Goal: Information Seeking & Learning: Learn about a topic

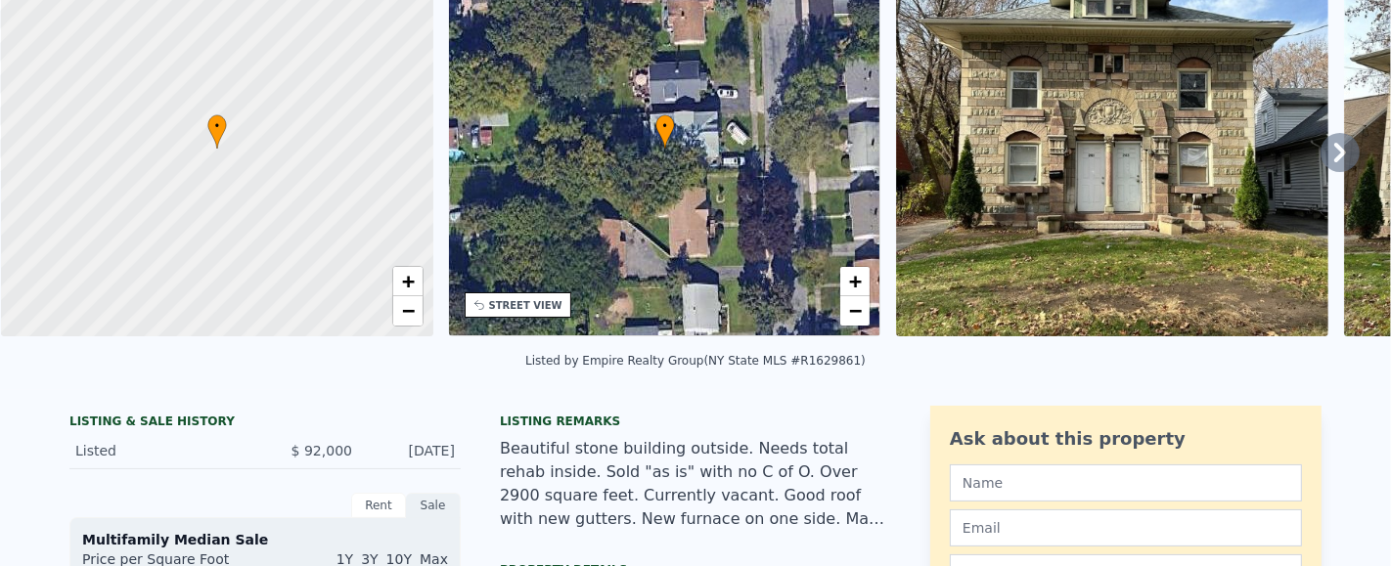
scroll to position [6, 0]
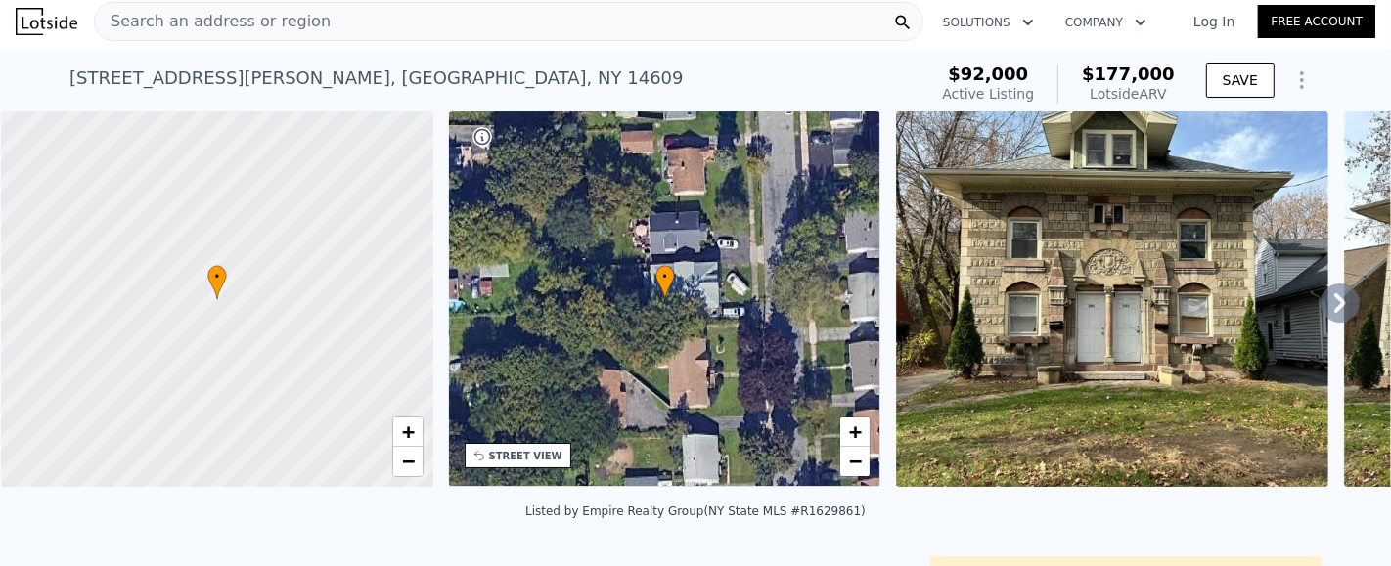
click at [1321, 312] on icon at bounding box center [1340, 303] width 39 height 39
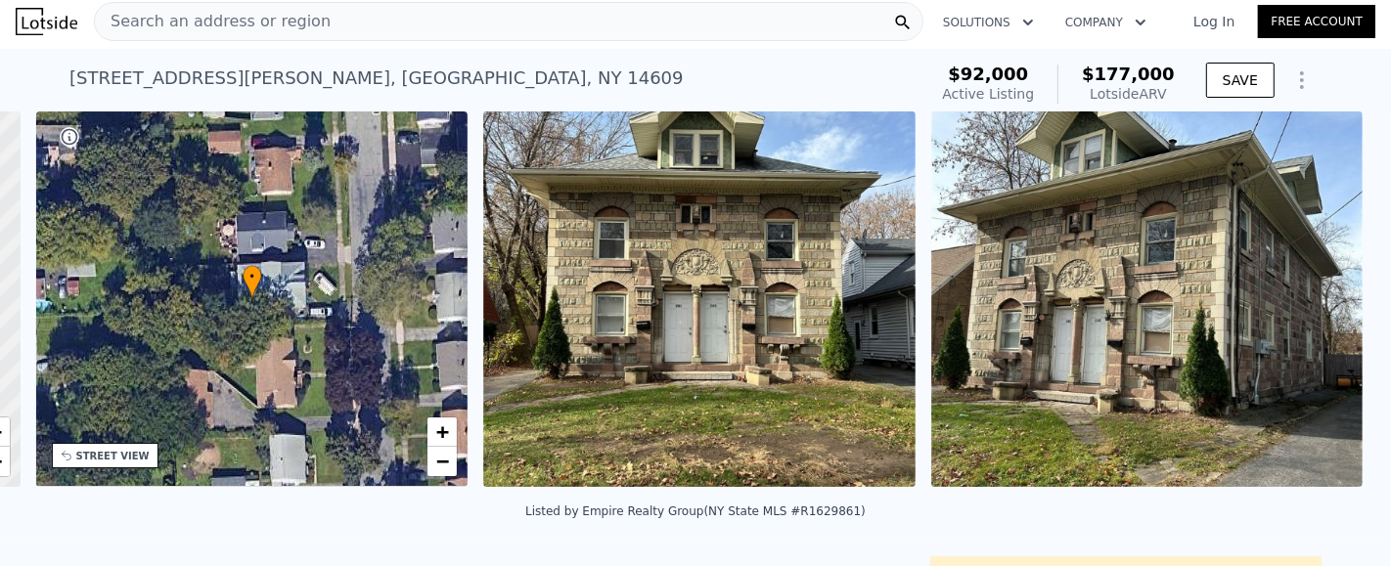
scroll to position [0, 455]
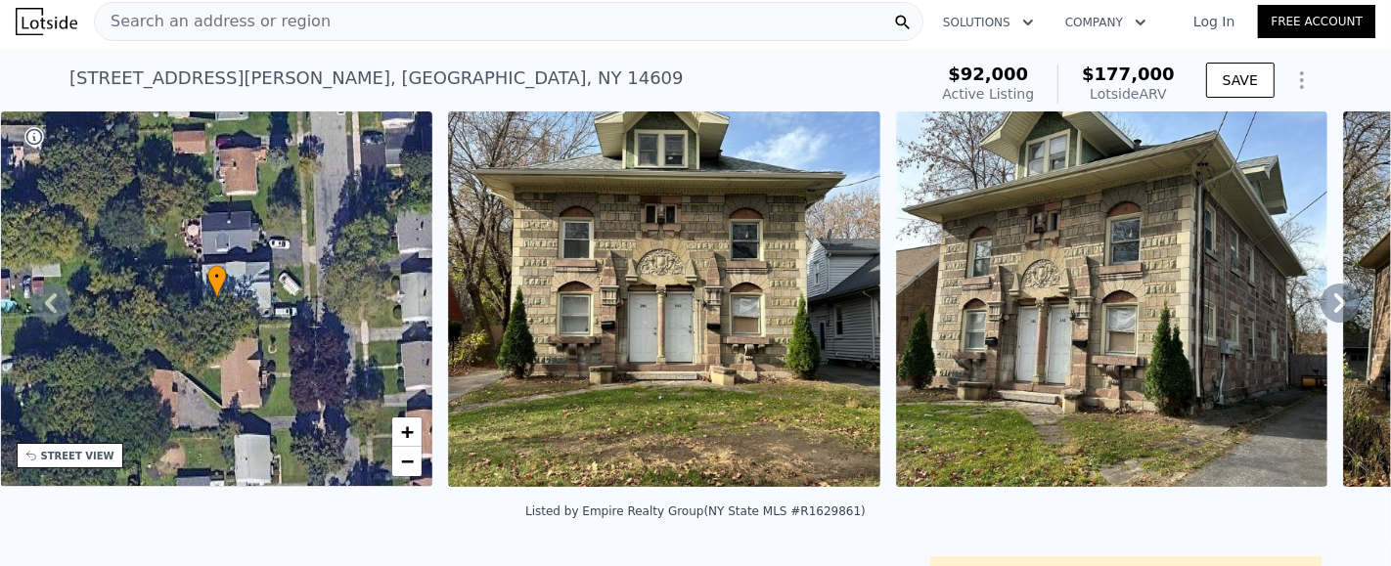
click at [1321, 312] on icon at bounding box center [1340, 303] width 39 height 39
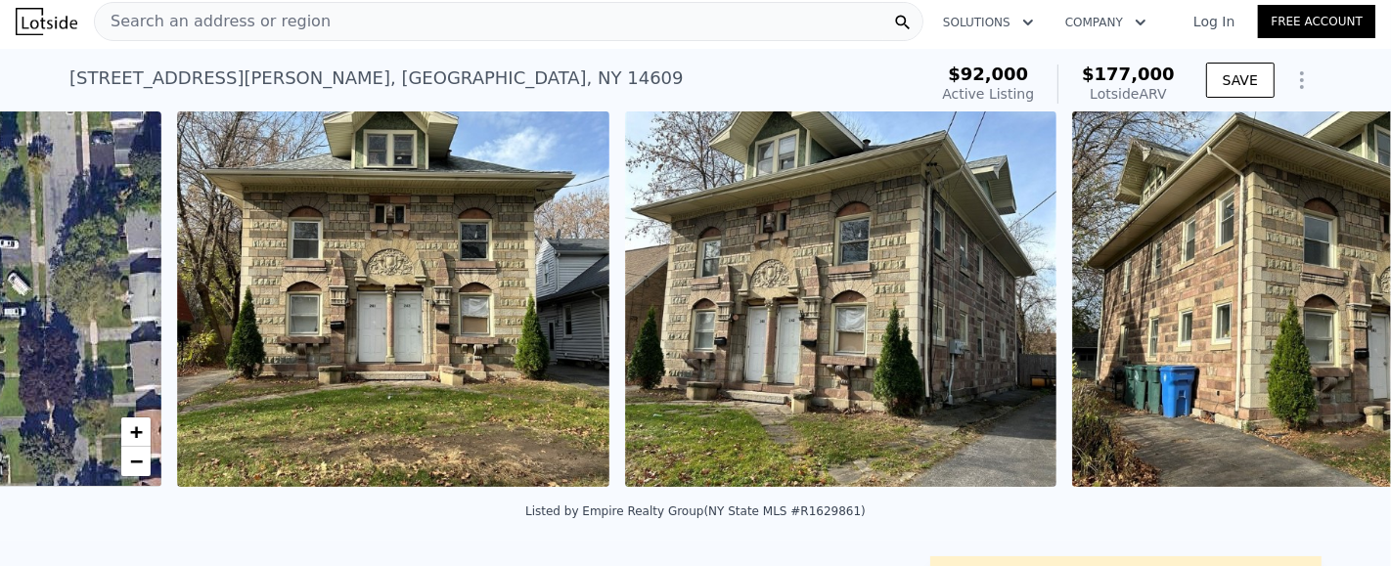
scroll to position [0, 895]
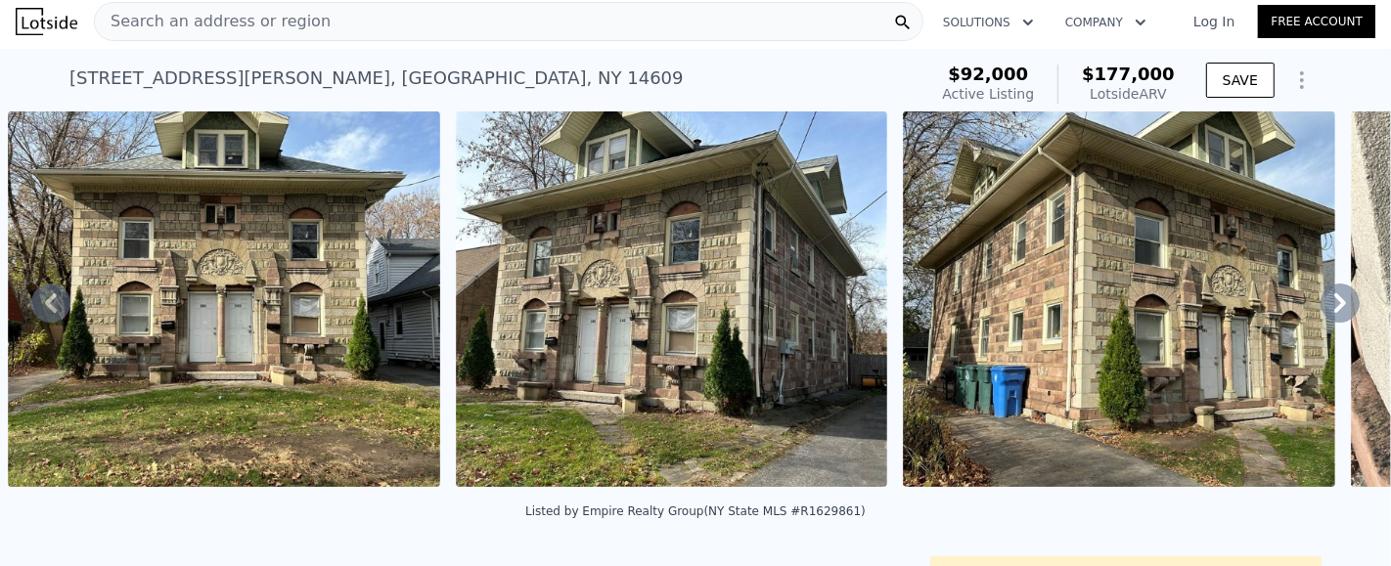
click at [1321, 312] on icon at bounding box center [1340, 303] width 39 height 39
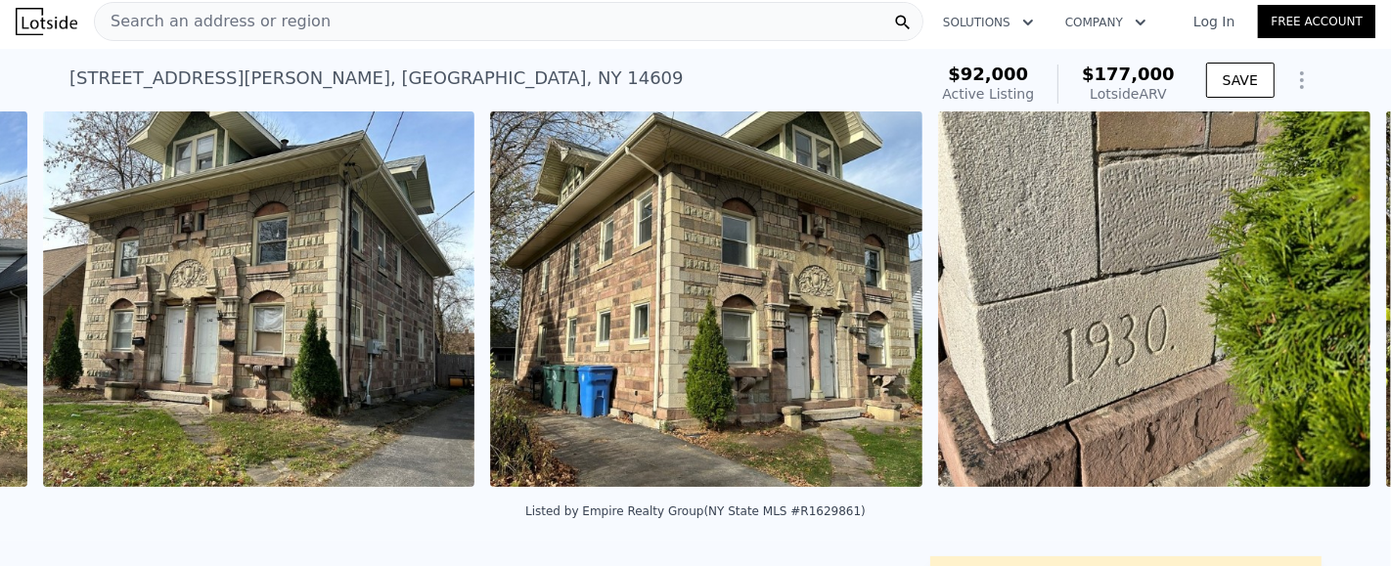
scroll to position [0, 1342]
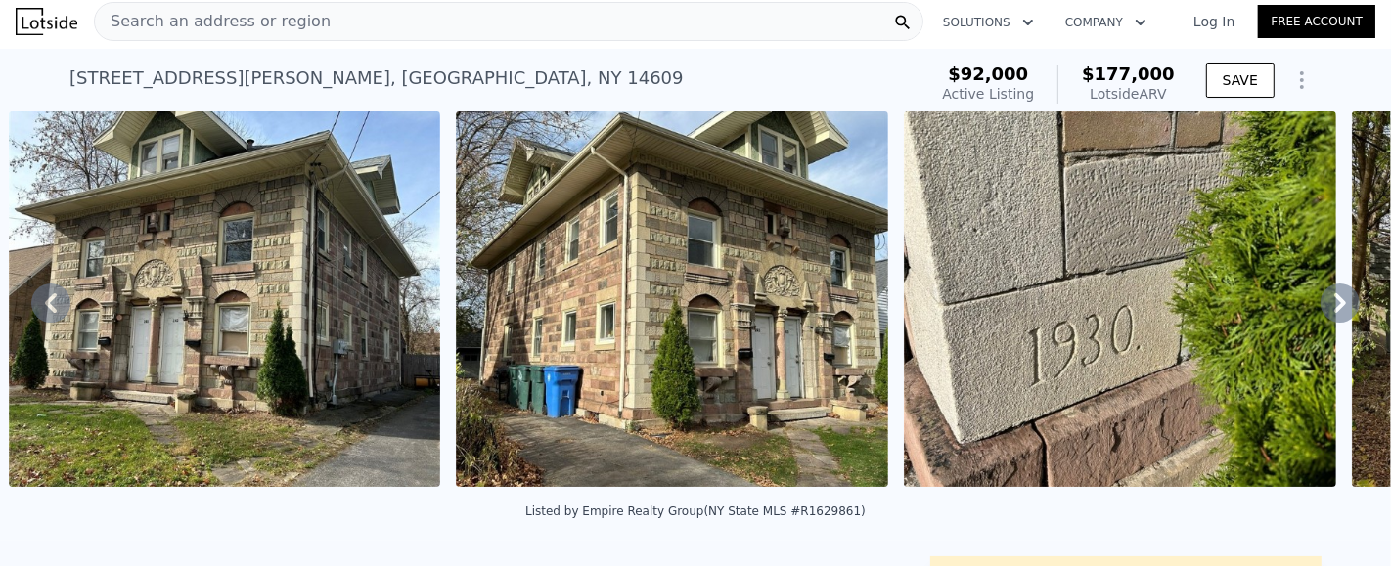
click at [1321, 312] on icon at bounding box center [1340, 303] width 39 height 39
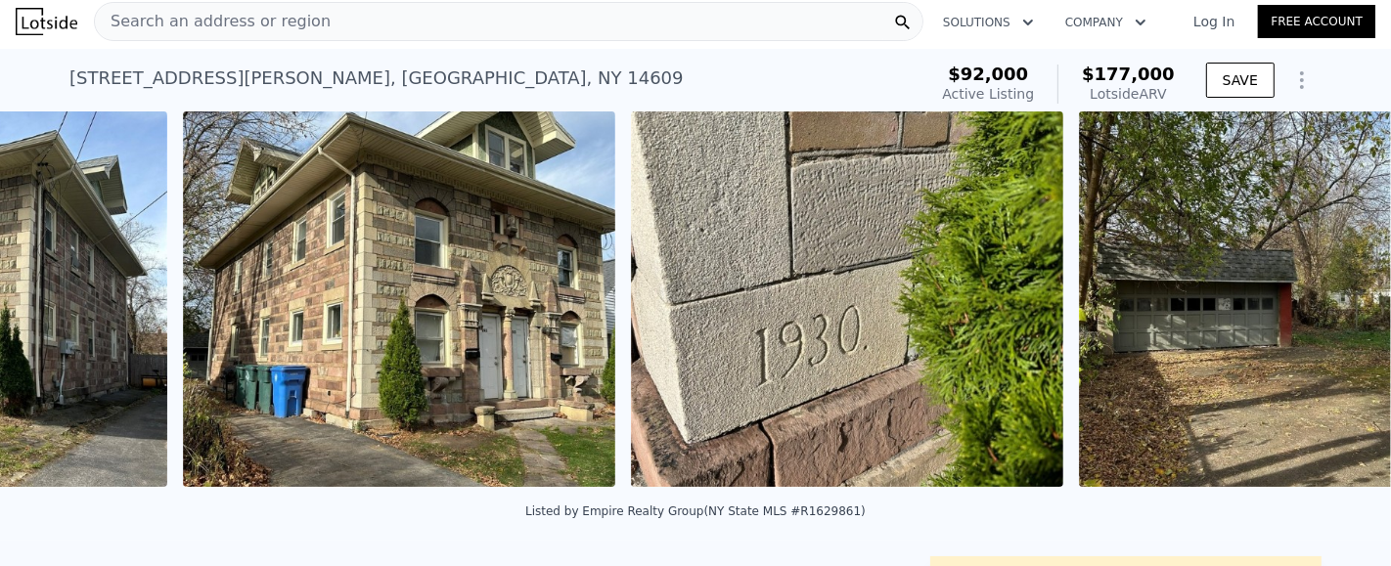
scroll to position [0, 1790]
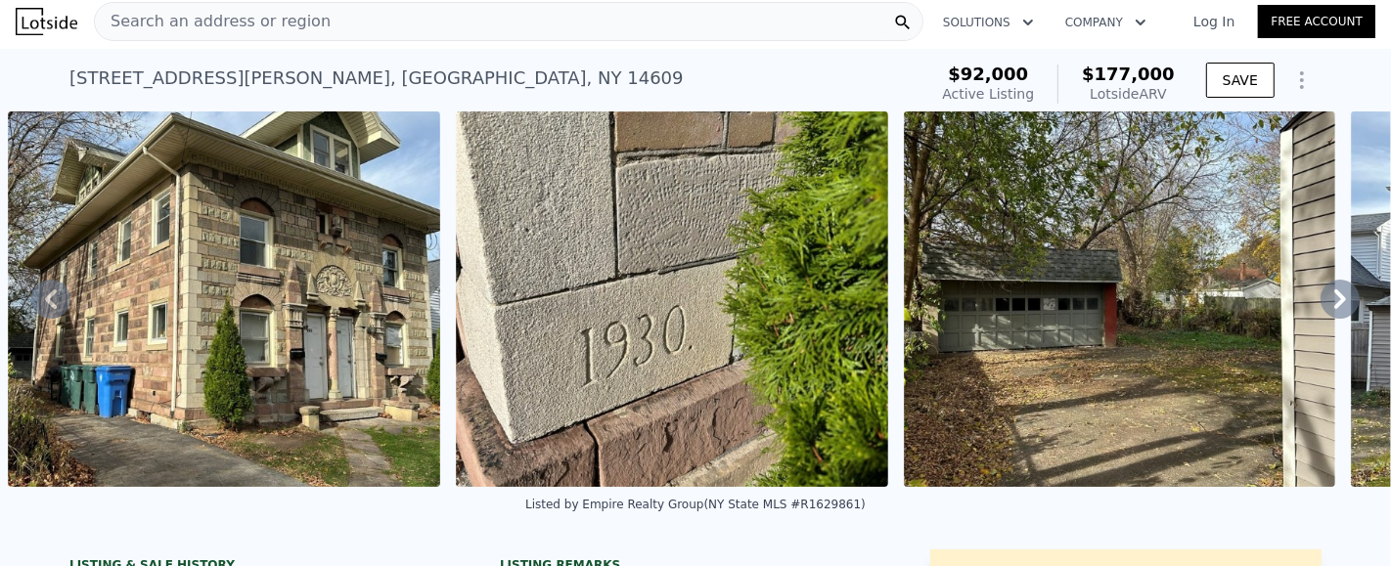
click at [1334, 309] on icon at bounding box center [1340, 300] width 12 height 20
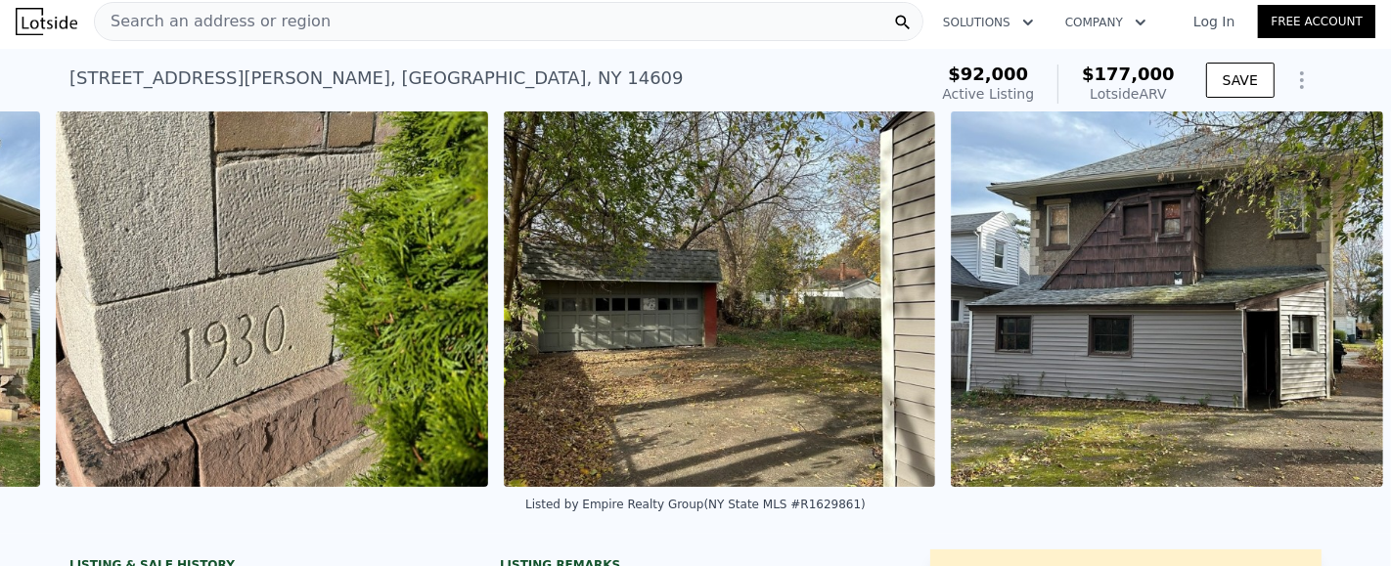
scroll to position [0, 2208]
click at [1320, 312] on img at bounding box center [1167, 300] width 432 height 376
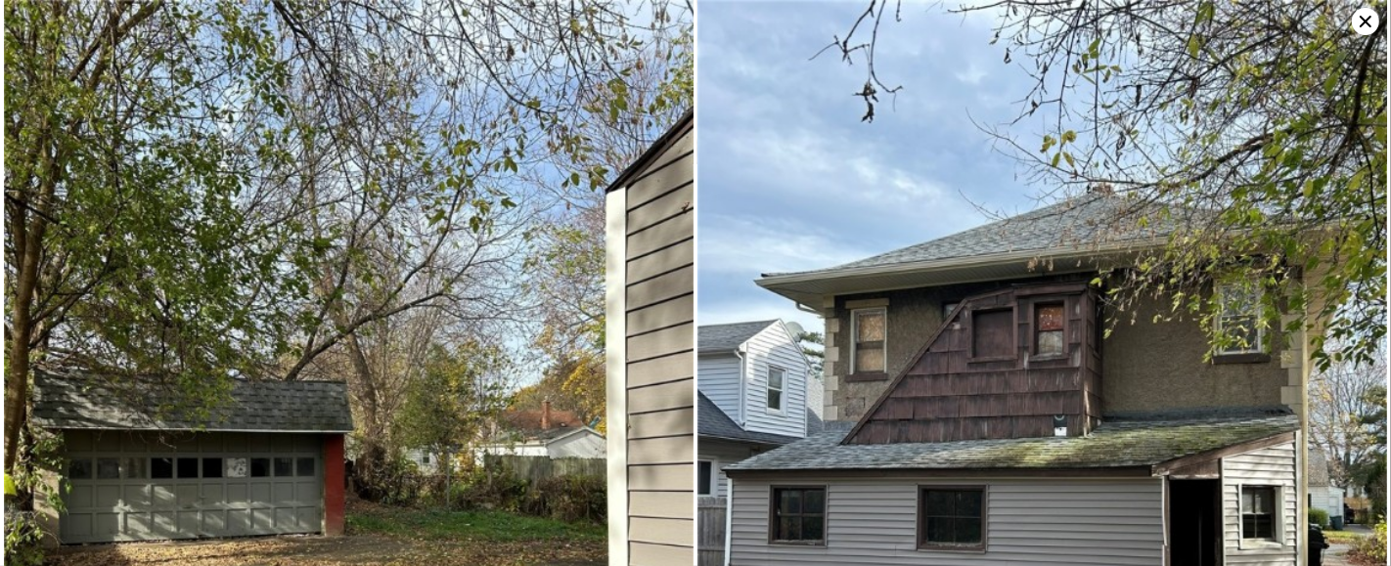
scroll to position [1509, 0]
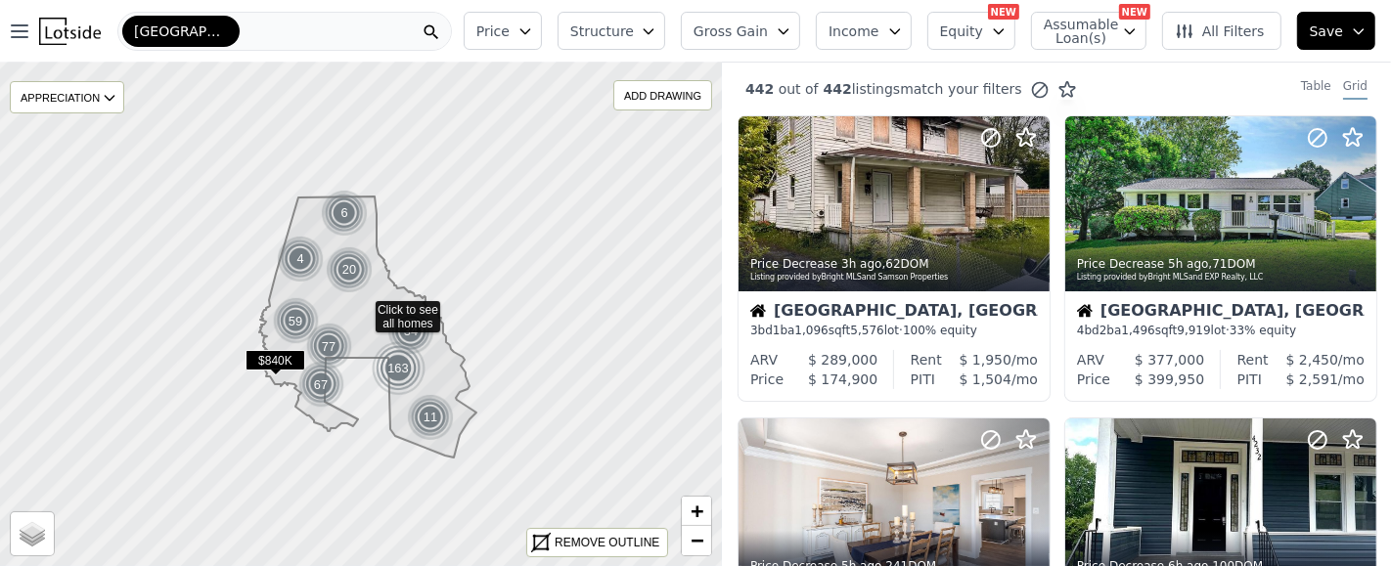
click at [310, 35] on div "[GEOGRAPHIC_DATA]" at bounding box center [284, 31] width 335 height 39
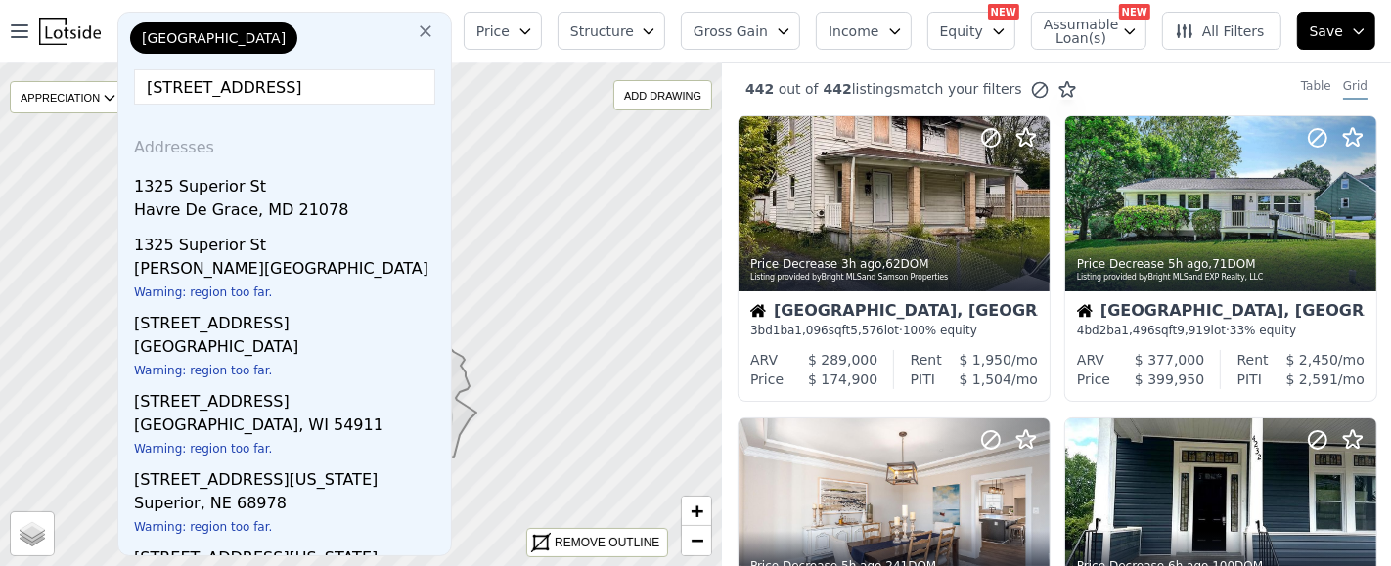
click at [184, 85] on input "1325 superior st, ra" at bounding box center [284, 86] width 301 height 35
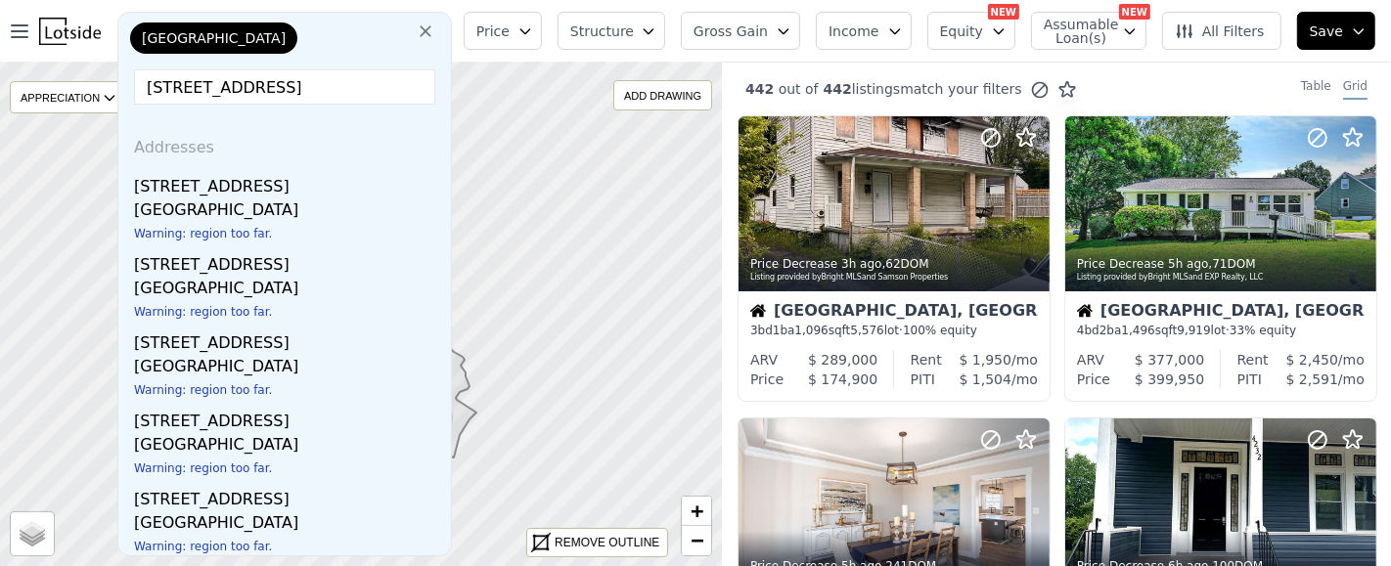
click at [337, 88] on input "1326 superior st, ra" at bounding box center [284, 86] width 301 height 35
click at [337, 79] on input "1326 superior st, ra" at bounding box center [284, 86] width 301 height 35
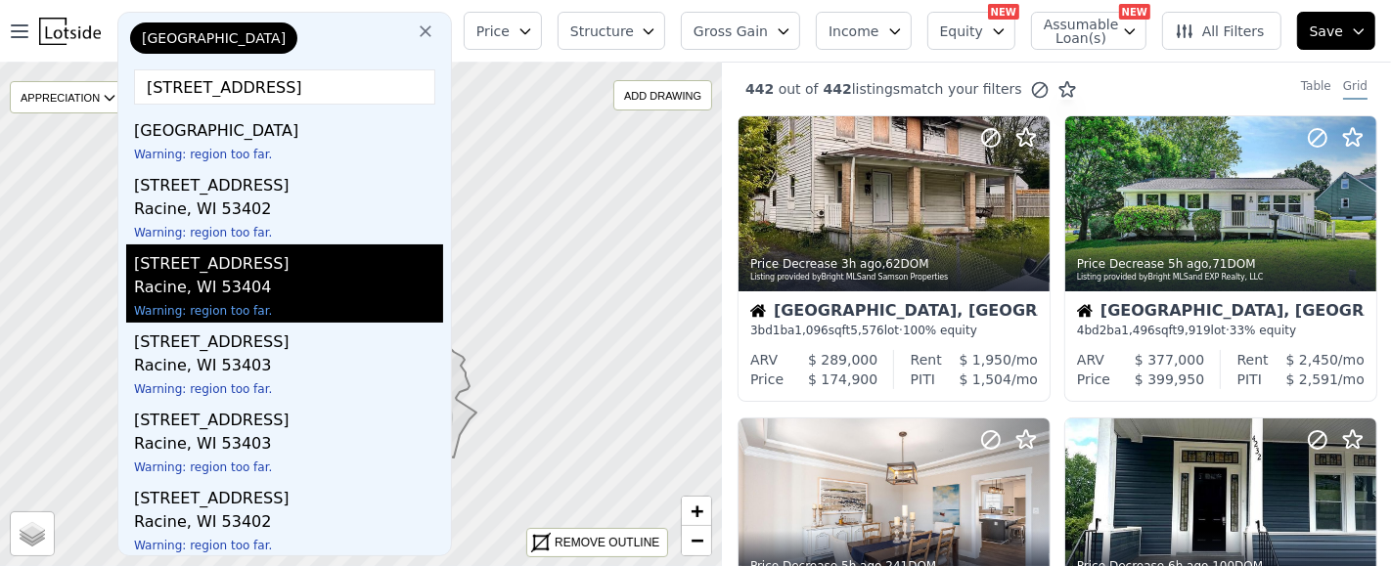
scroll to position [393, 0]
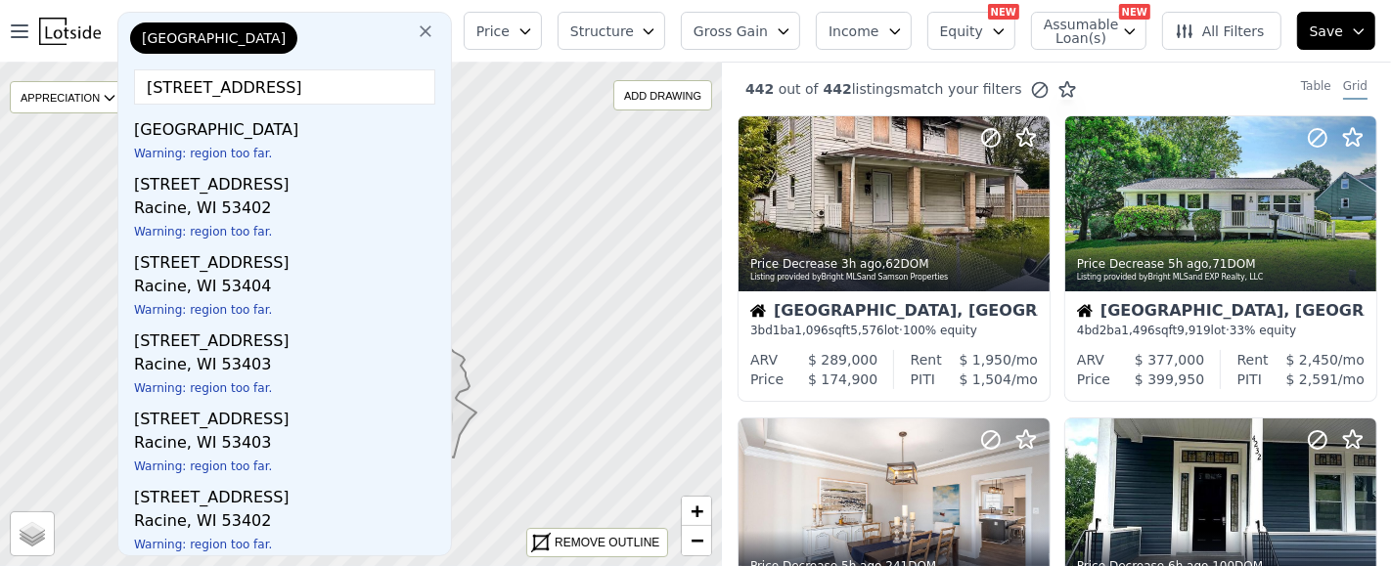
click at [362, 91] on input "1326 superior st, racine" at bounding box center [284, 86] width 301 height 35
click at [179, 90] on input "1326 superior st, racine" at bounding box center [284, 86] width 301 height 35
type input "1326 superior st, racine"
click at [435, 35] on icon at bounding box center [426, 32] width 20 height 20
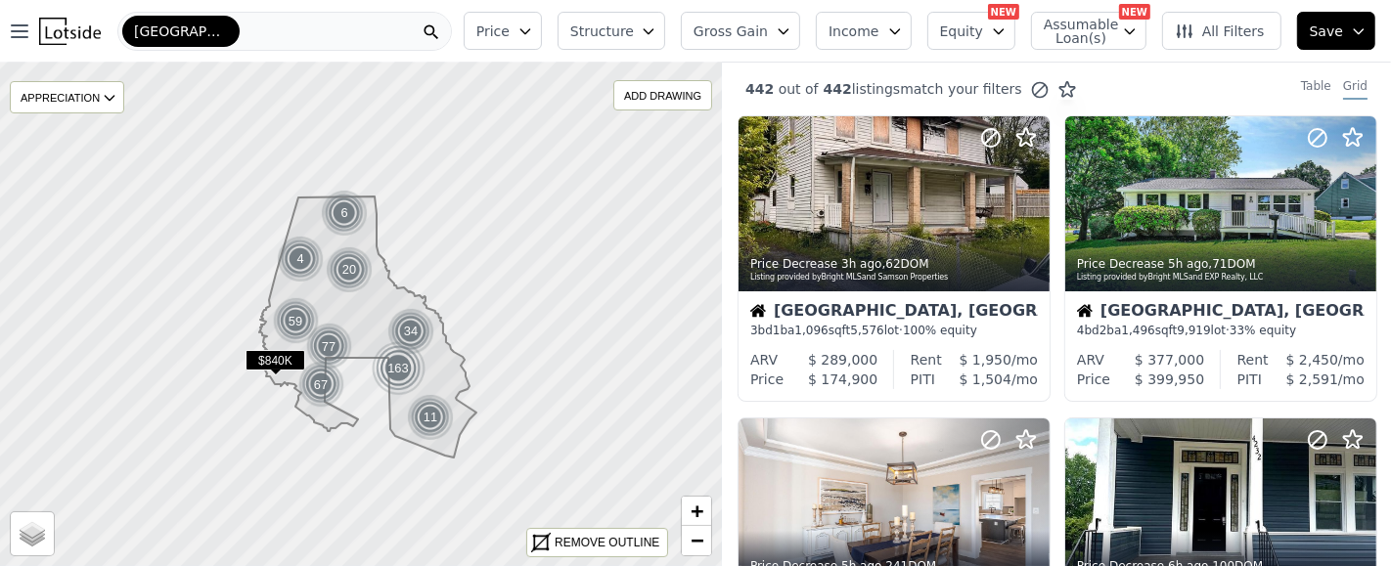
click at [177, 31] on span "[GEOGRAPHIC_DATA]" at bounding box center [181, 32] width 94 height 20
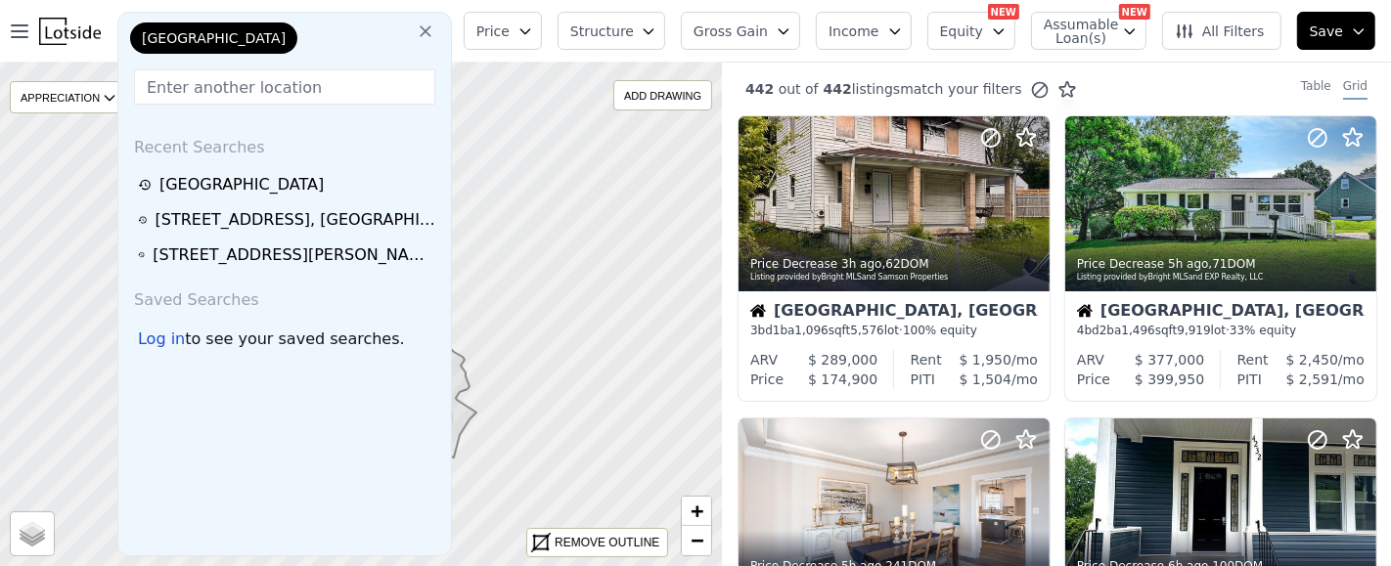
click at [435, 32] on icon at bounding box center [426, 32] width 20 height 20
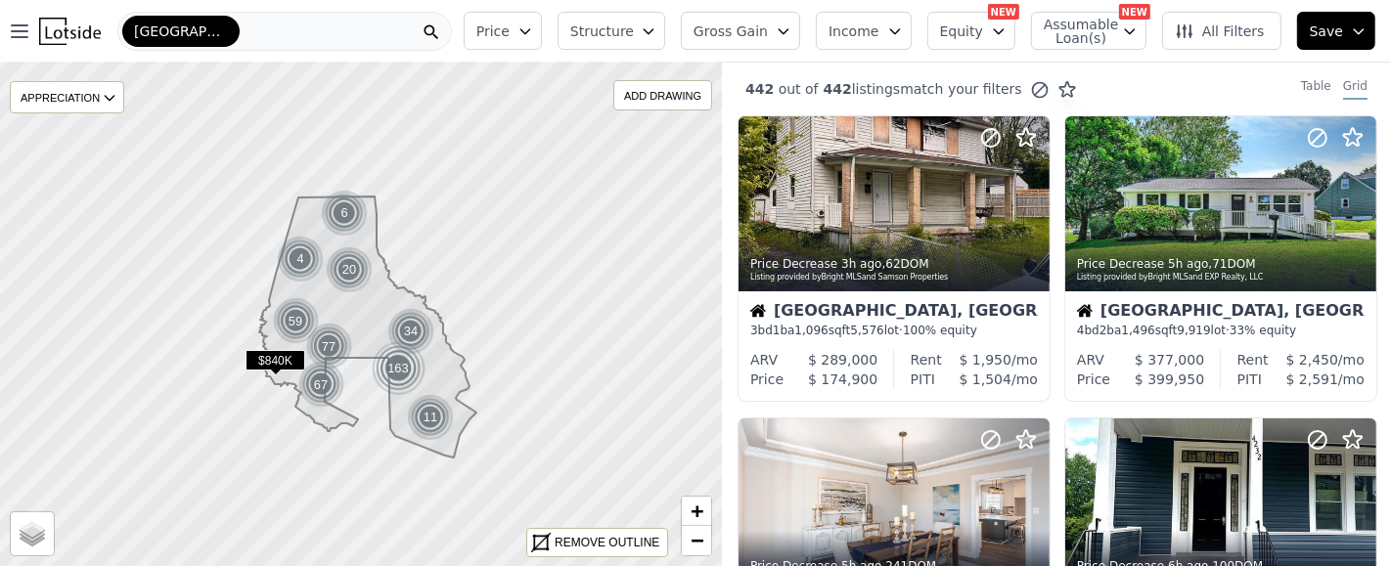
click at [1227, 19] on button "All Filters" at bounding box center [1221, 31] width 119 height 38
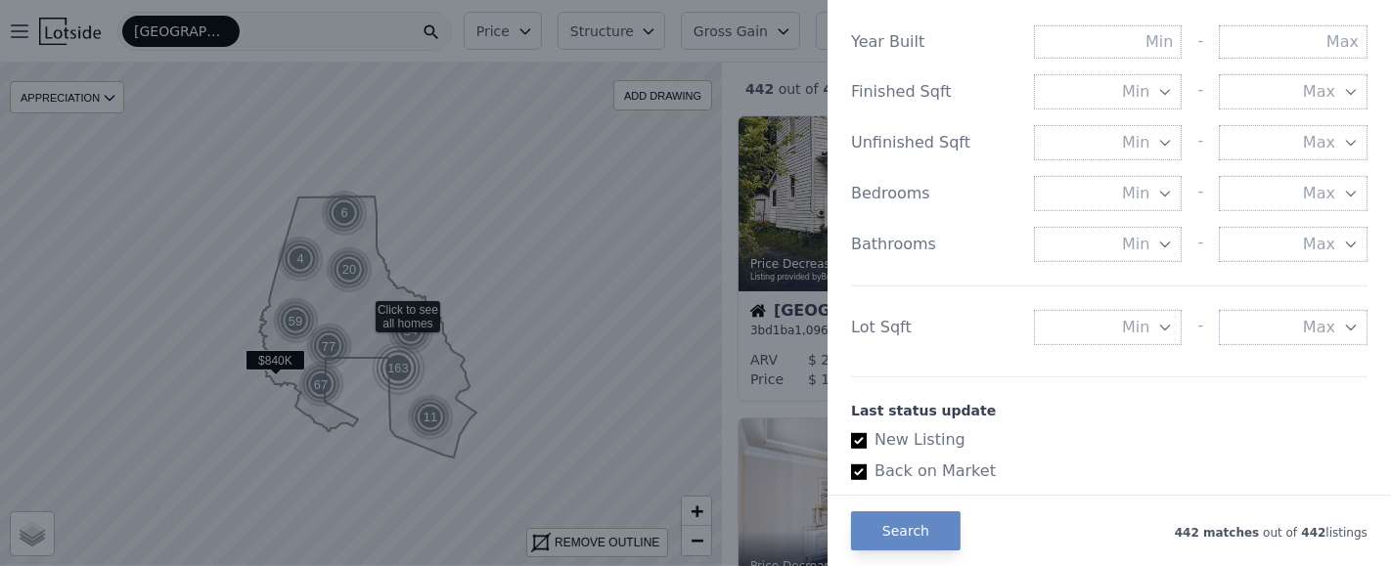
scroll to position [751, 0]
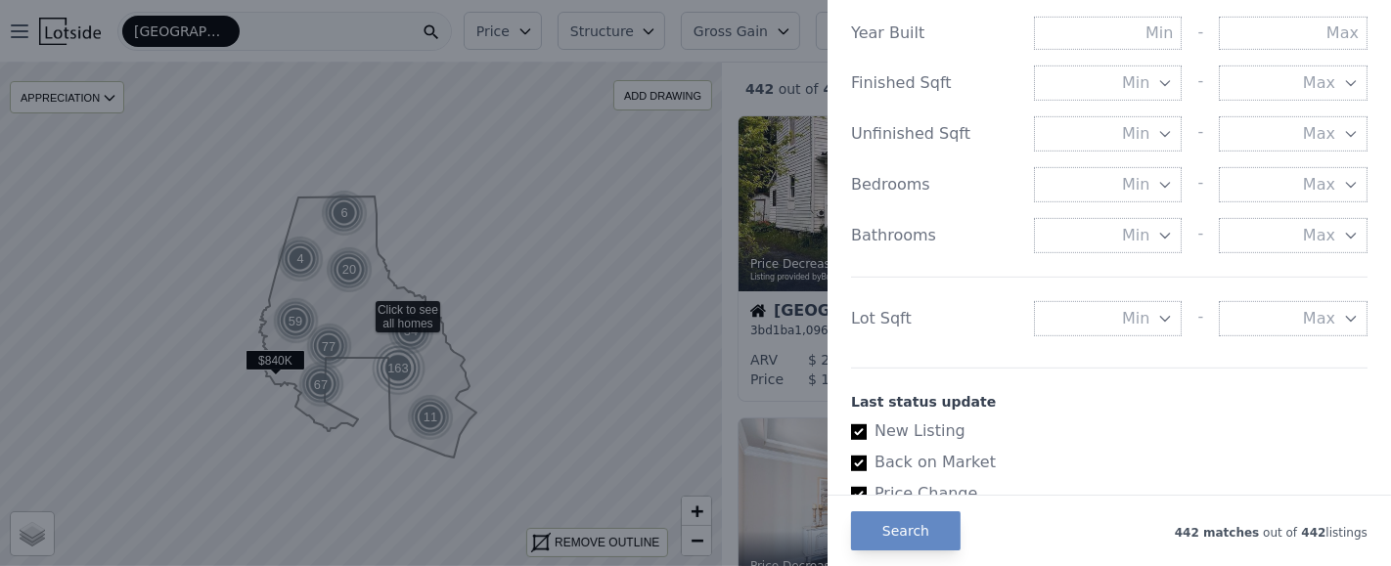
click at [321, 36] on div at bounding box center [695, 283] width 1391 height 566
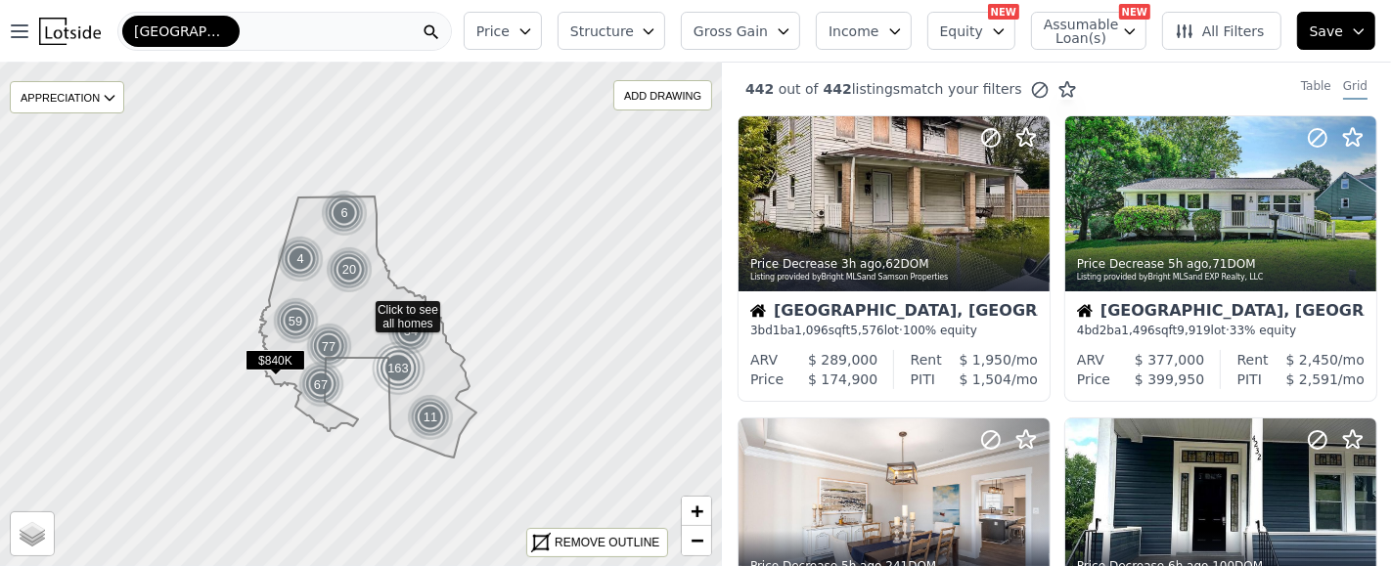
click at [171, 43] on div "[GEOGRAPHIC_DATA]" at bounding box center [180, 31] width 117 height 31
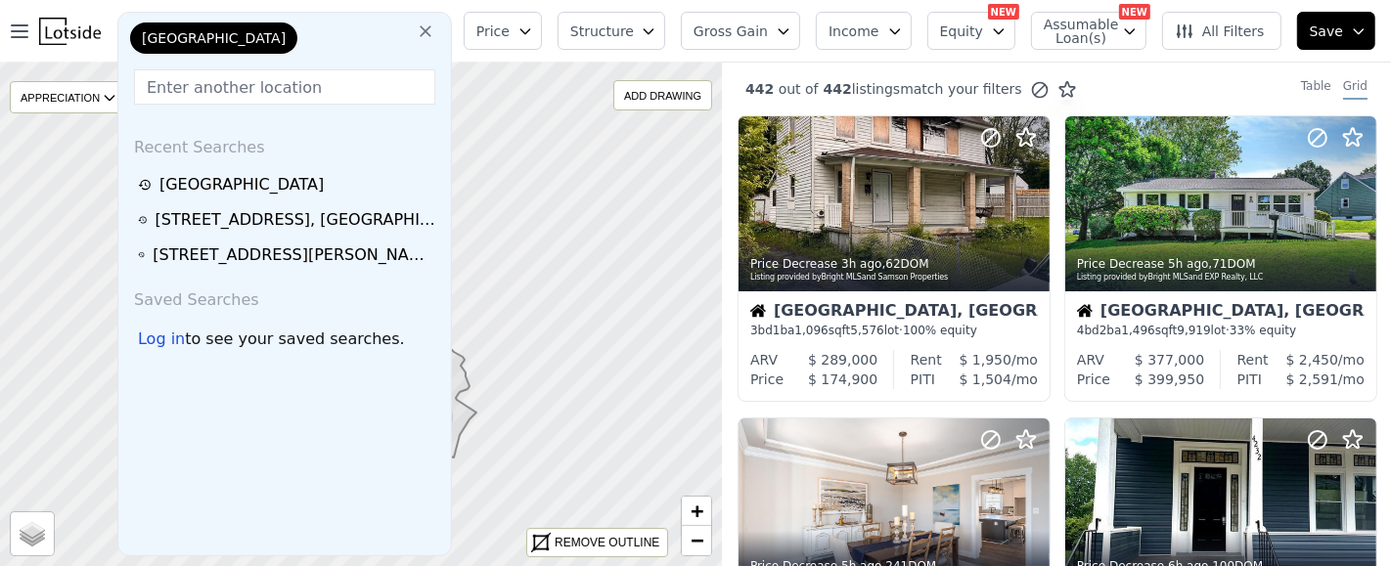
click at [435, 30] on icon at bounding box center [426, 32] width 20 height 20
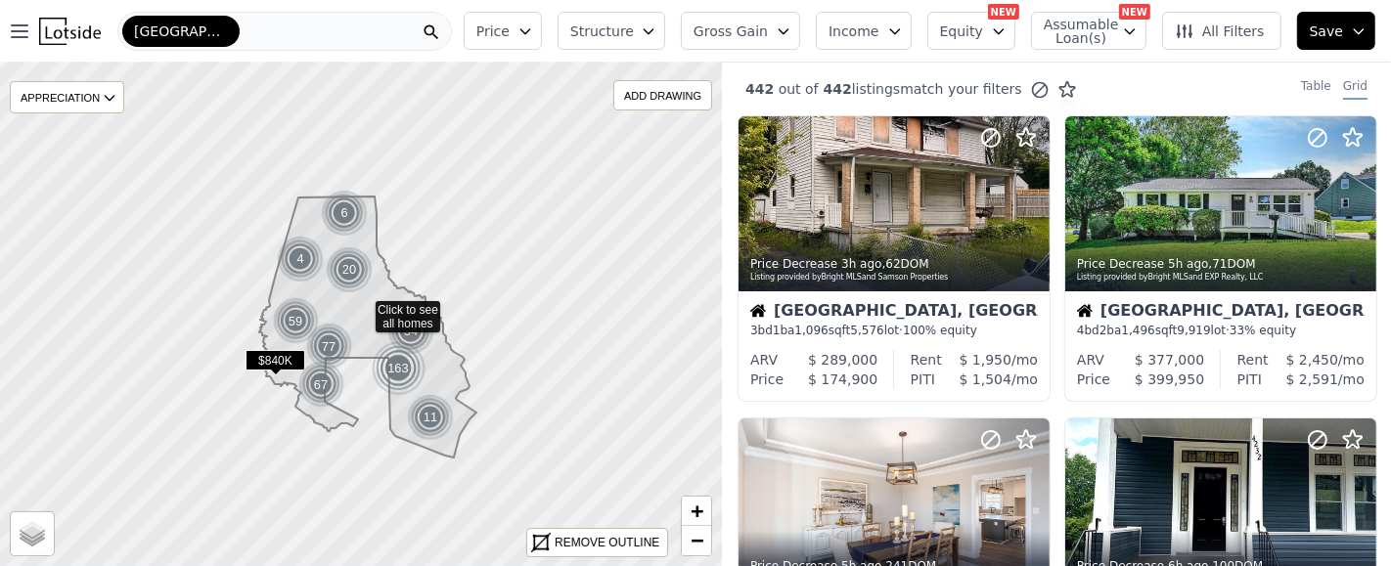
click at [381, 46] on div "[GEOGRAPHIC_DATA]" at bounding box center [284, 31] width 335 height 39
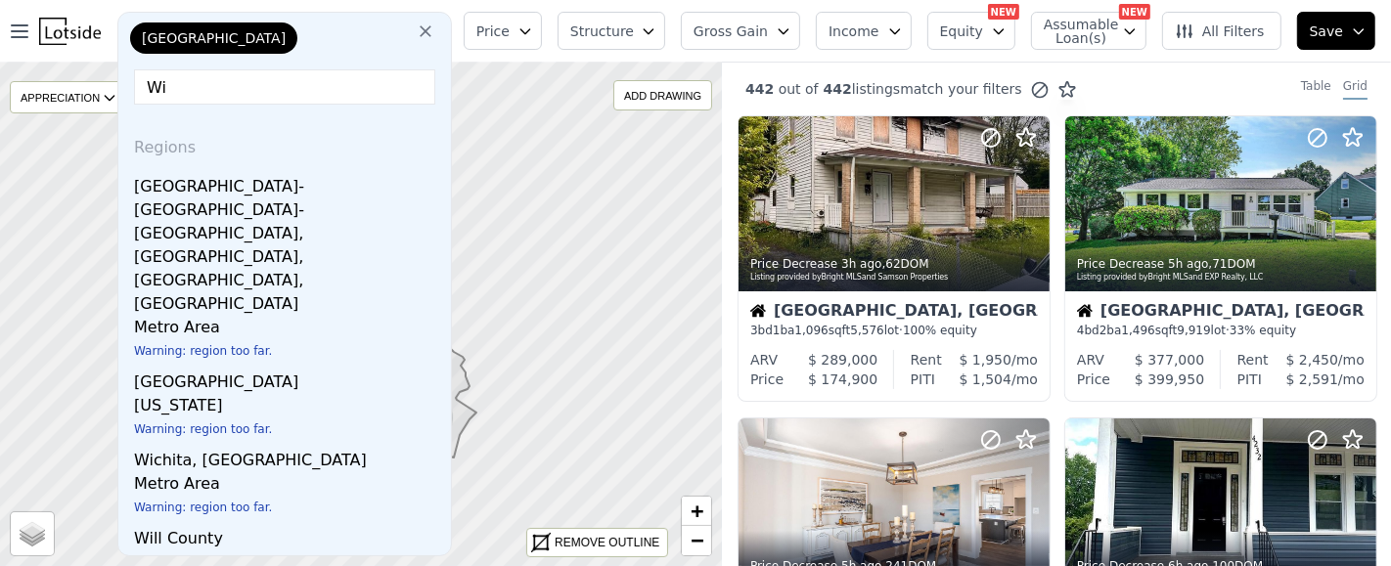
type input "W"
type input "w"
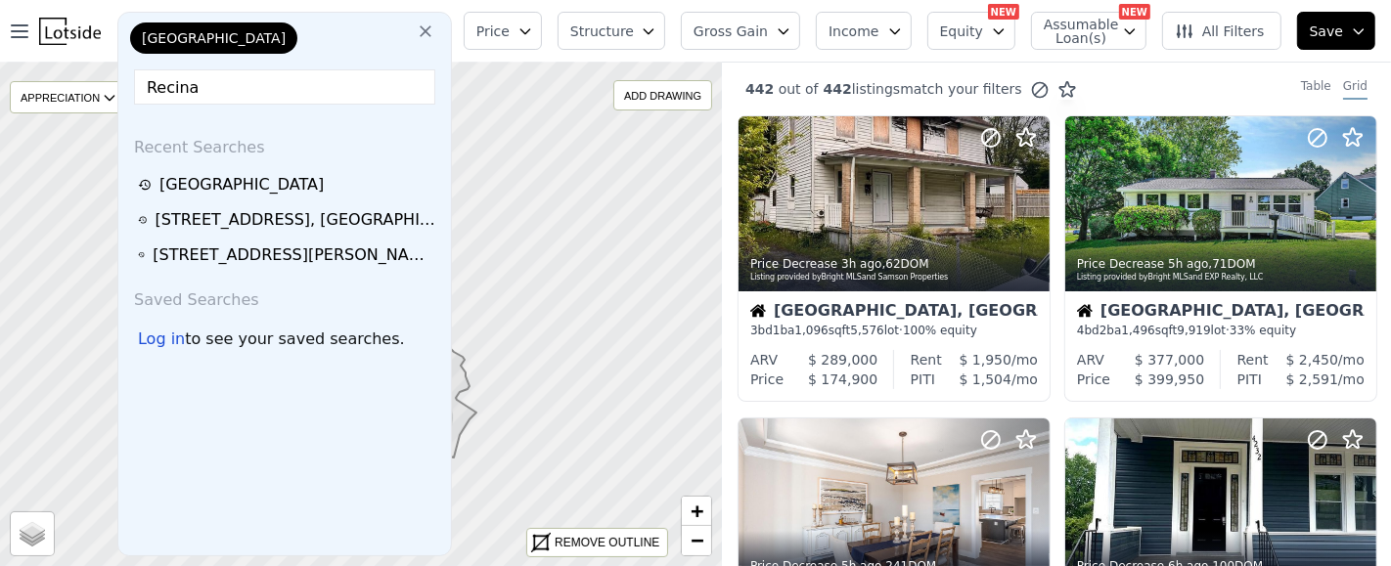
type input "Recina"
click at [432, 31] on icon at bounding box center [426, 32] width 20 height 20
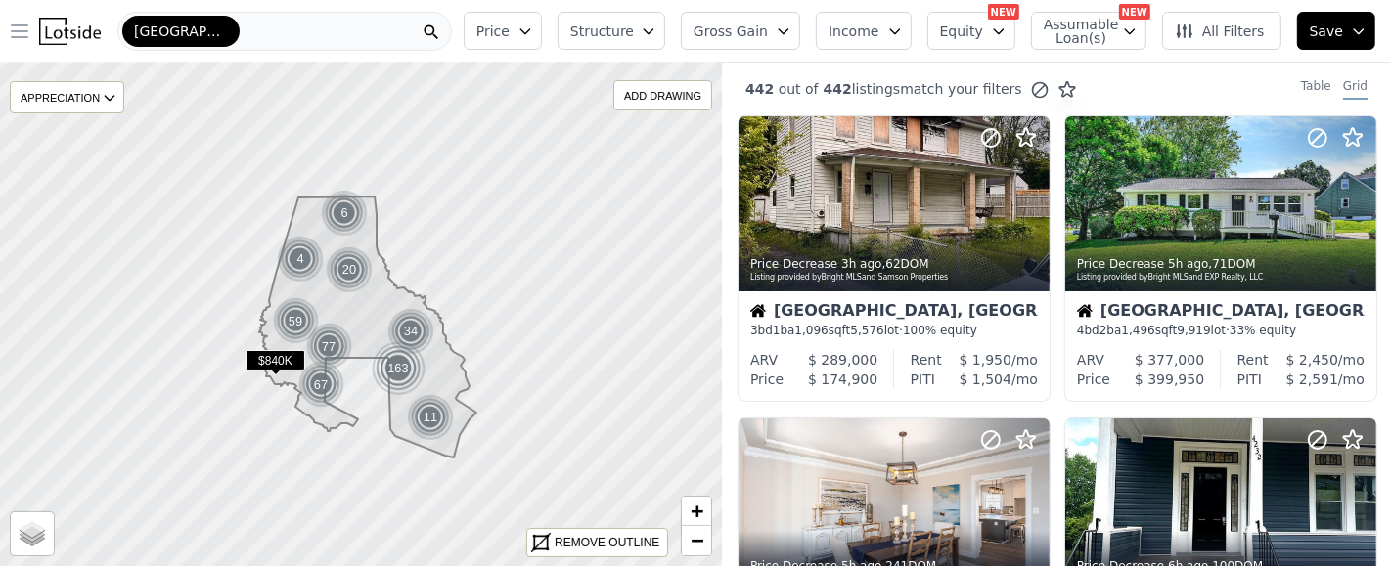
click at [27, 31] on icon "button" at bounding box center [19, 31] width 23 height 23
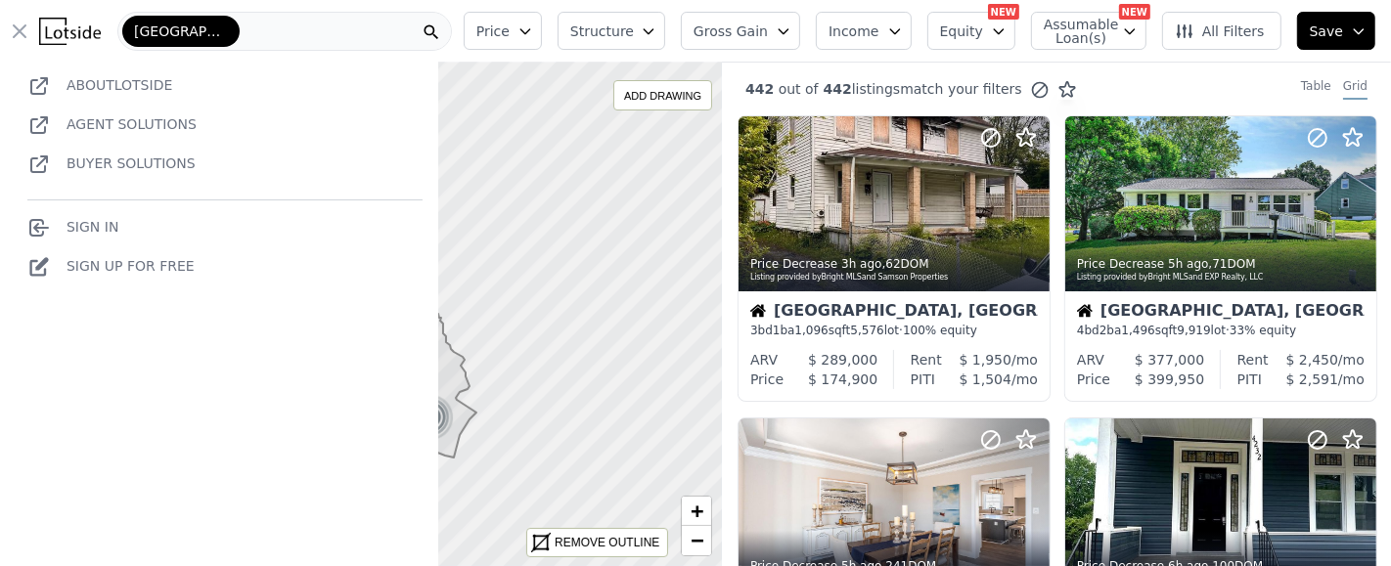
click at [55, 33] on img at bounding box center [70, 31] width 62 height 27
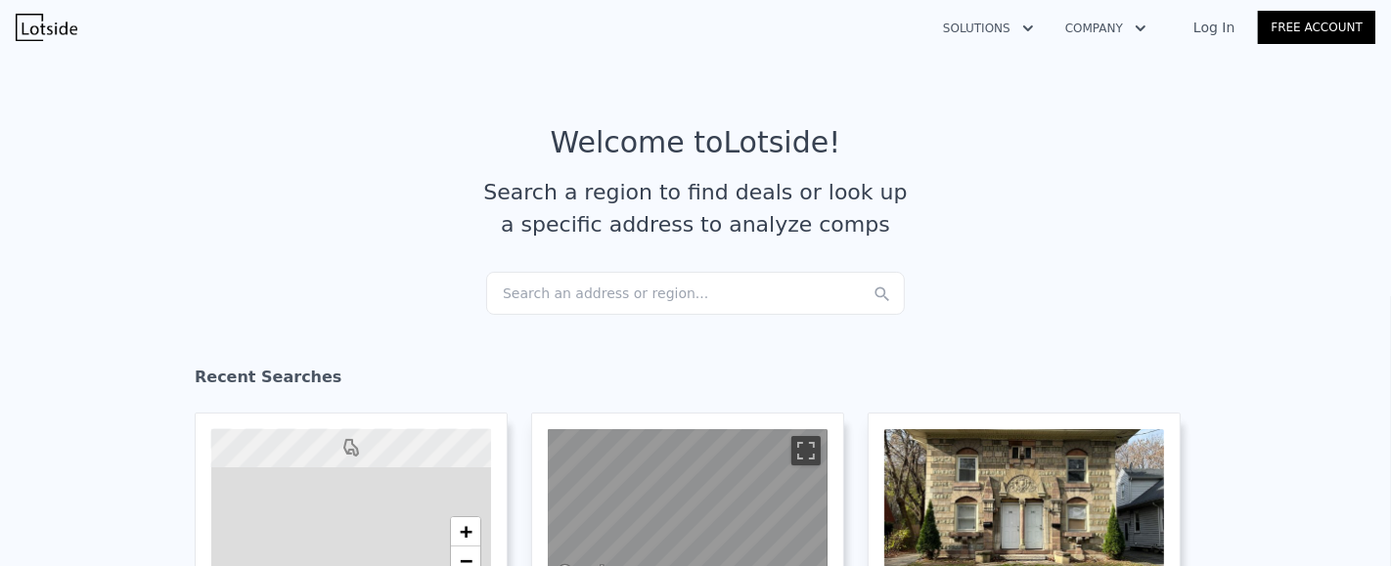
click at [666, 298] on div "Search an address or region..." at bounding box center [695, 293] width 419 height 43
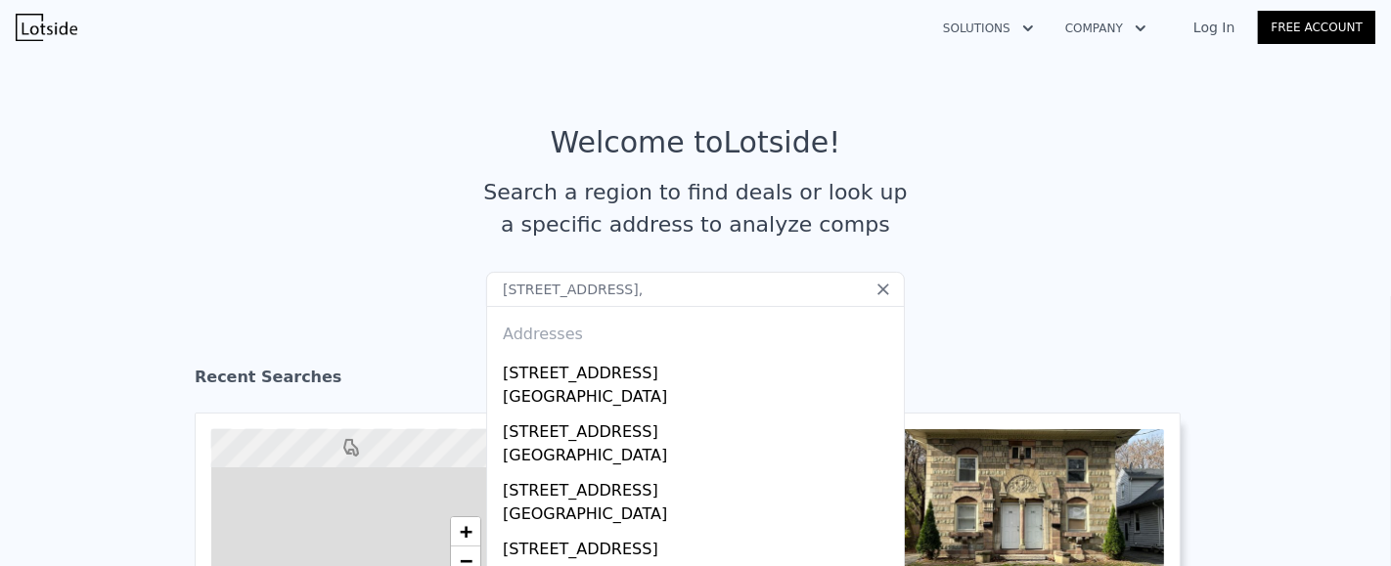
type input "1326 Superior st,"
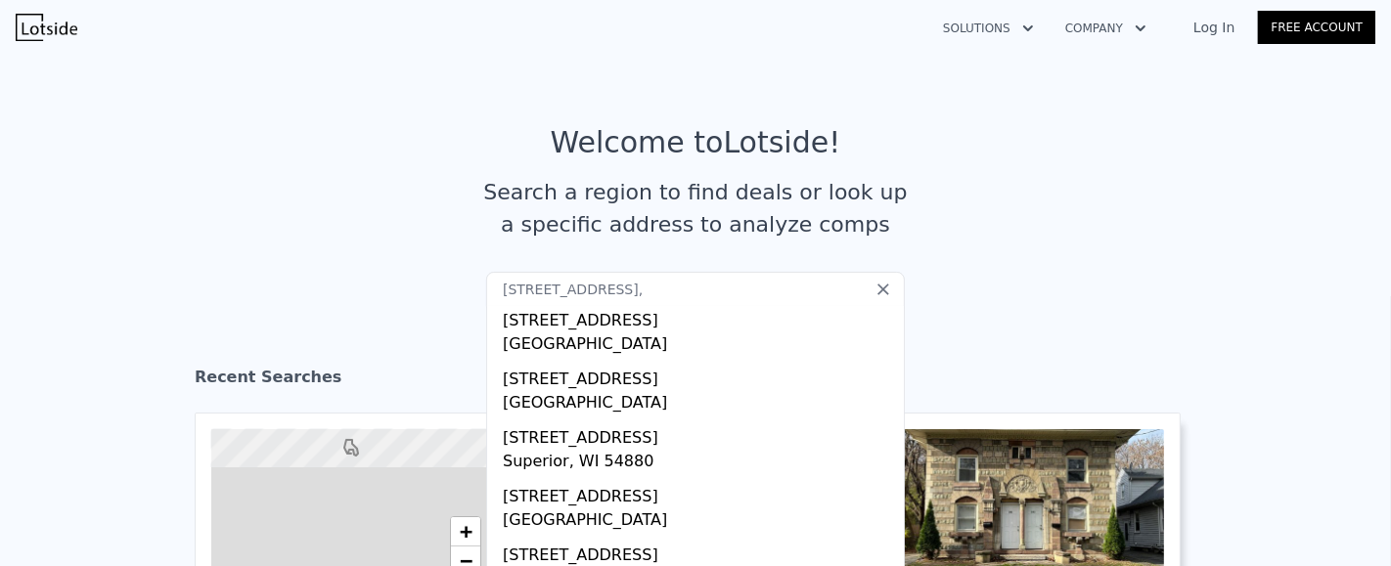
scroll to position [230, 0]
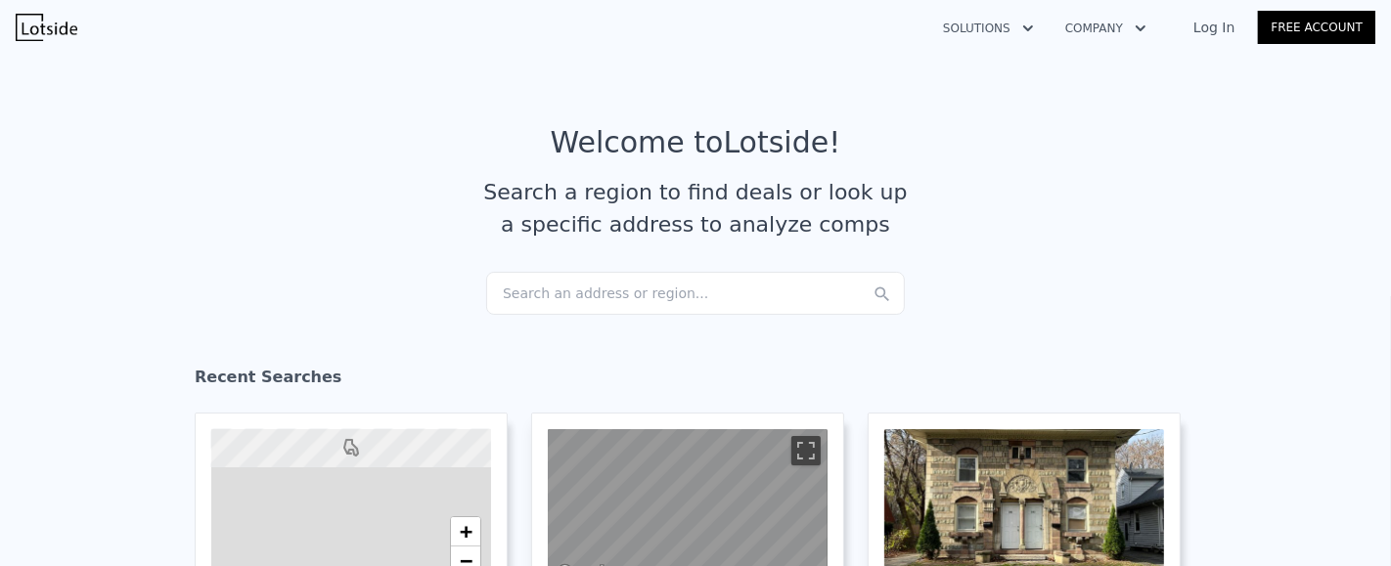
click at [961, 165] on article "Welcome to Lotside ! Search a region to find deals or look up a specific addres…" at bounding box center [695, 198] width 1252 height 147
click at [1215, 31] on link "Log In" at bounding box center [1214, 28] width 88 height 20
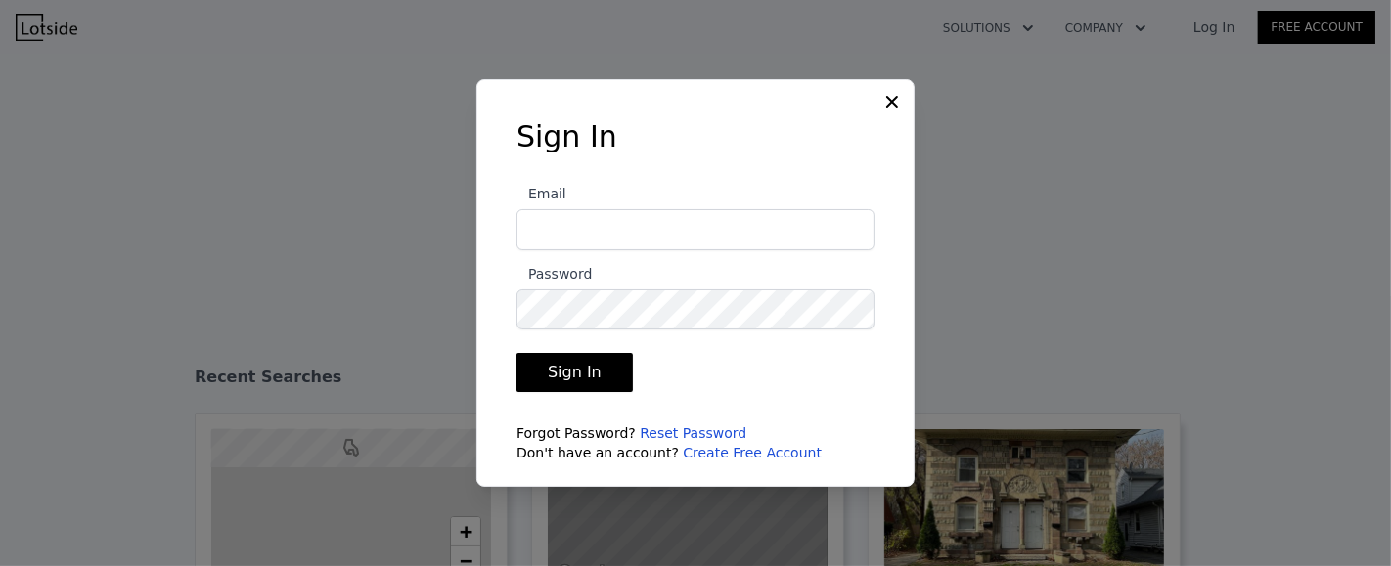
click at [889, 92] on icon at bounding box center [892, 102] width 20 height 20
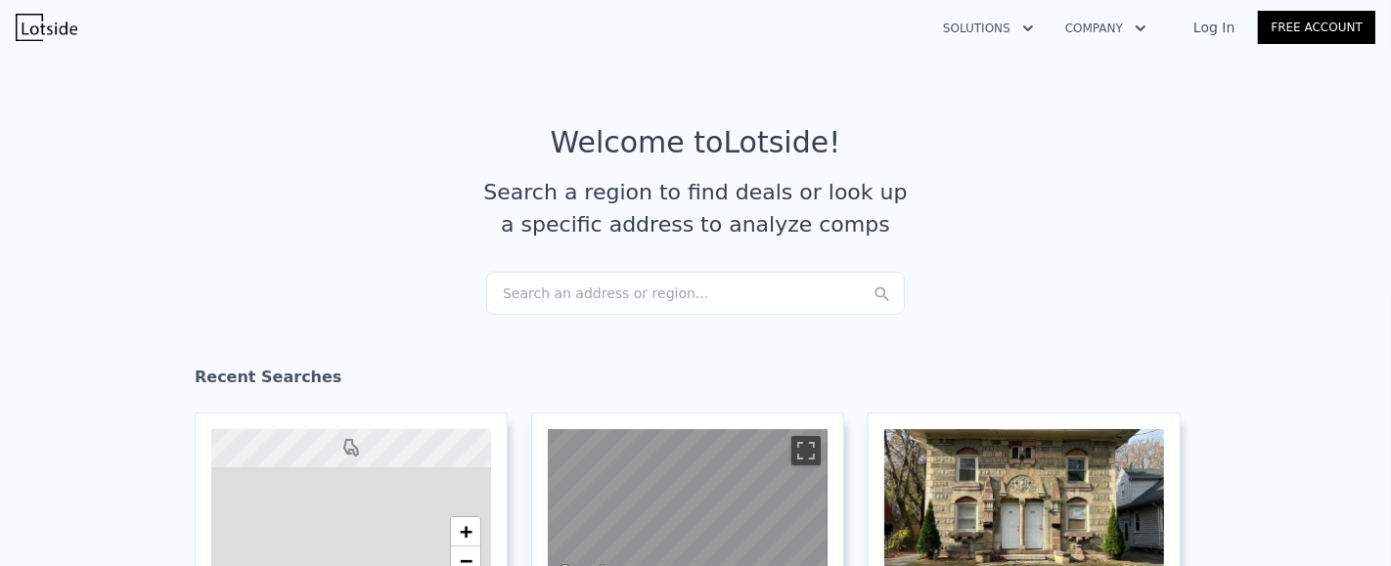
click at [1240, 36] on link "Log In" at bounding box center [1214, 28] width 88 height 20
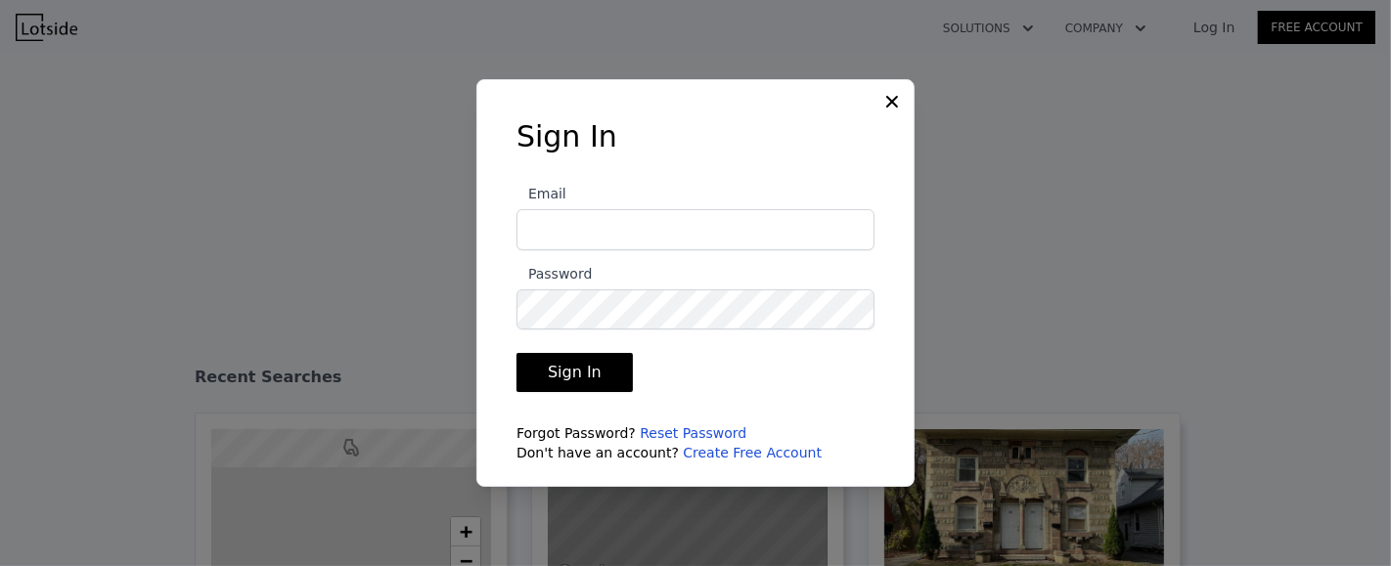
click at [889, 104] on icon at bounding box center [892, 102] width 12 height 12
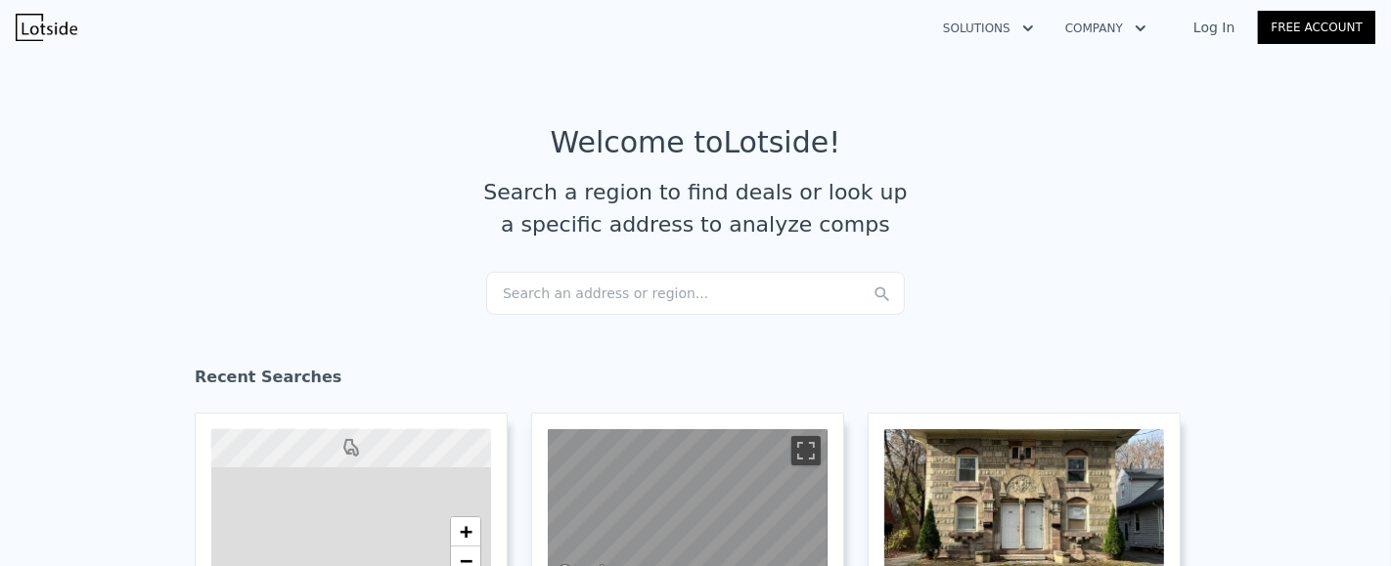
click at [62, 35] on img at bounding box center [47, 27] width 62 height 27
click at [558, 292] on div "Search an address or region..." at bounding box center [695, 293] width 419 height 43
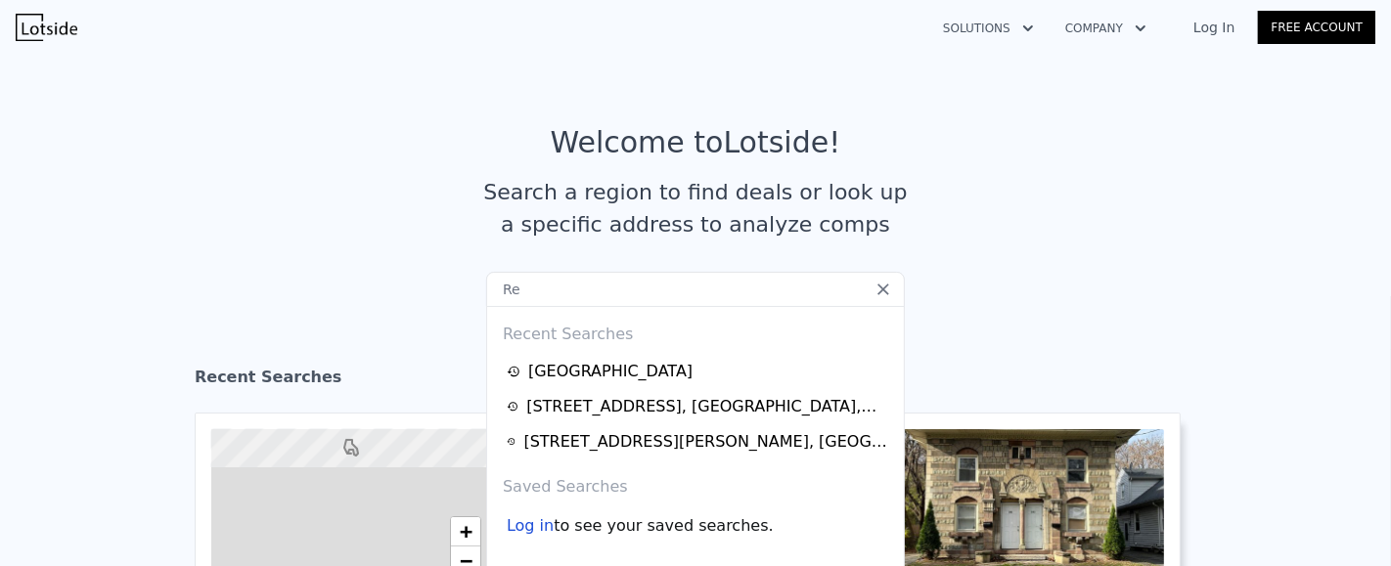
type input "R"
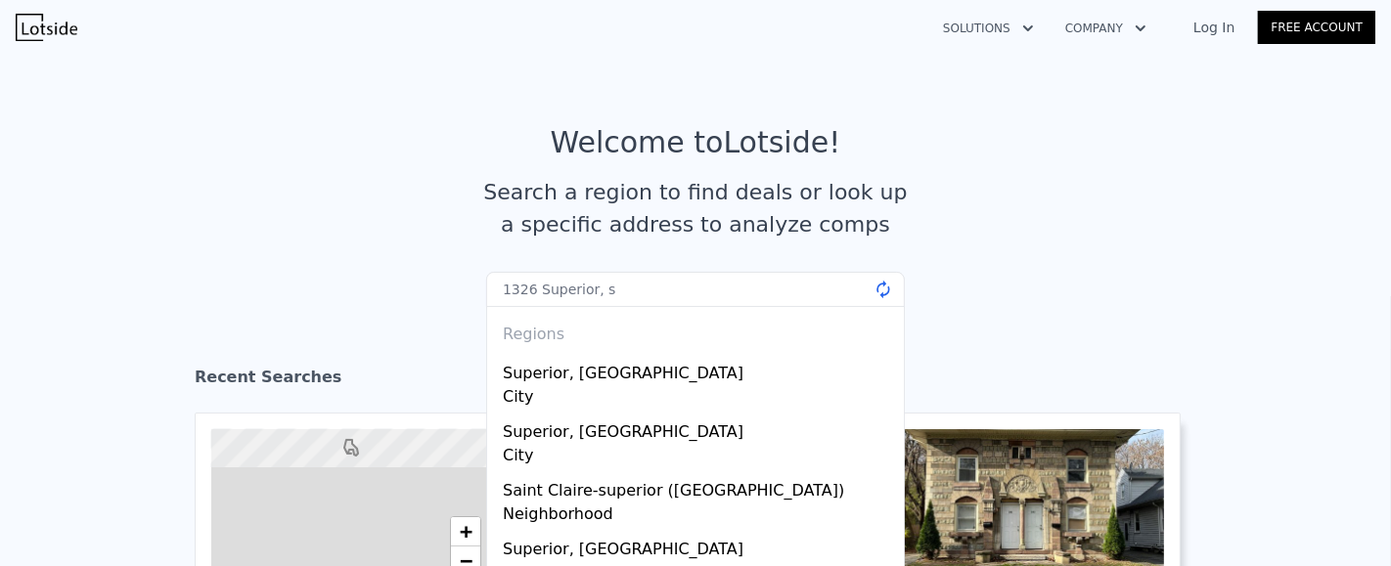
type input "1326 Superior, st"
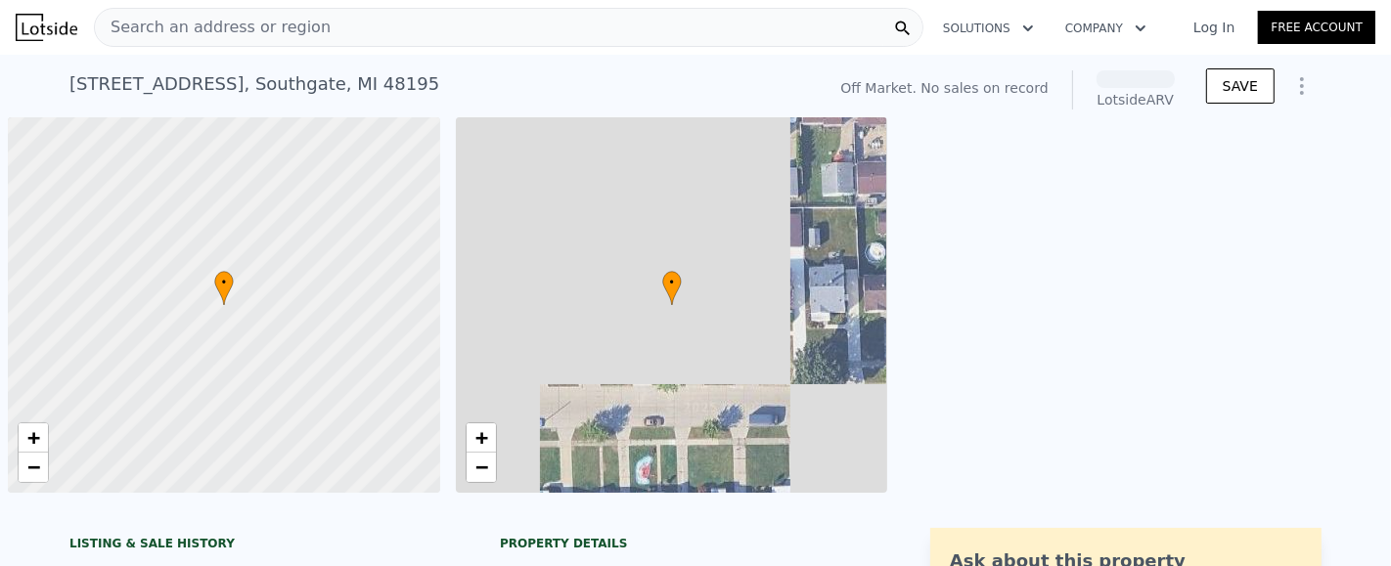
scroll to position [0, 8]
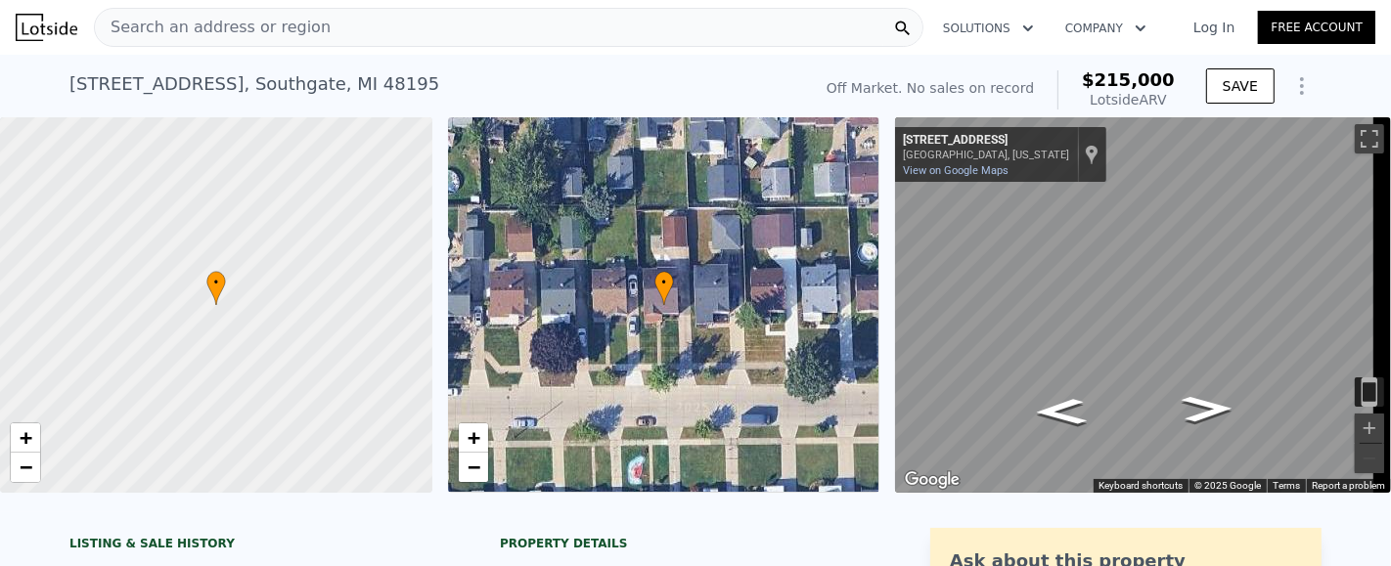
click at [676, 363] on div "• + −" at bounding box center [664, 305] width 432 height 376
click at [374, 81] on div "[STREET_ADDRESS] No sales on record (~ARV $215k )" at bounding box center [436, 90] width 734 height 55
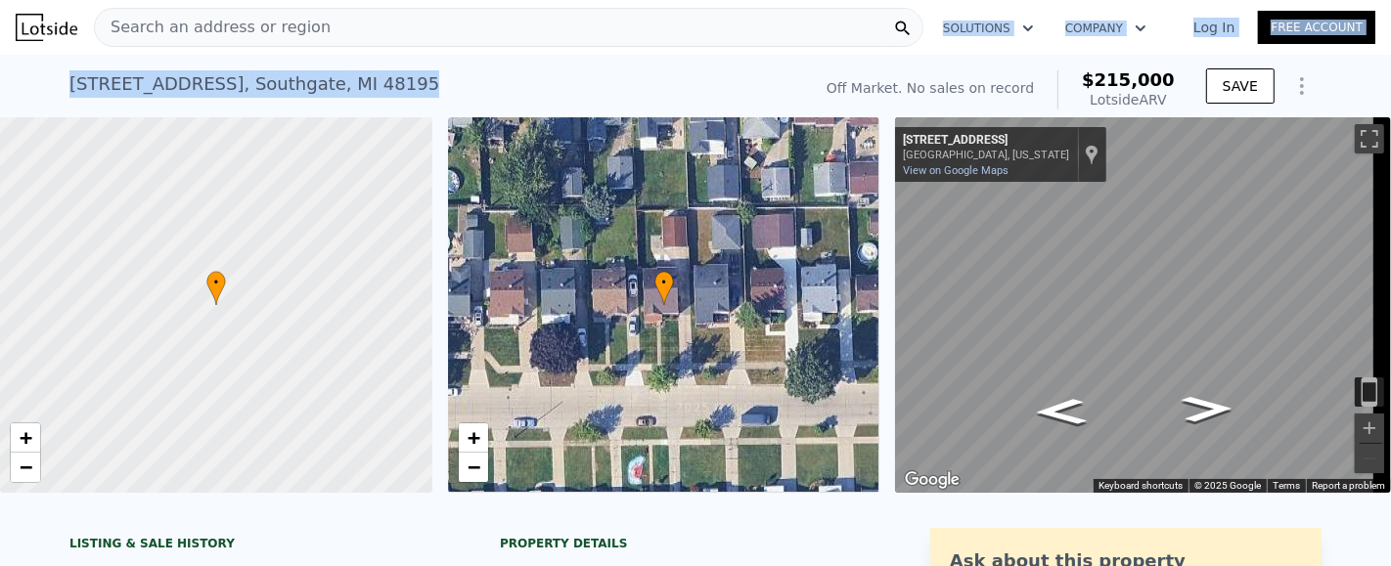
drag, startPoint x: 374, startPoint y: 81, endPoint x: 416, endPoint y: 23, distance: 71.4
click at [416, 23] on div "Search an address or region" at bounding box center [508, 27] width 829 height 39
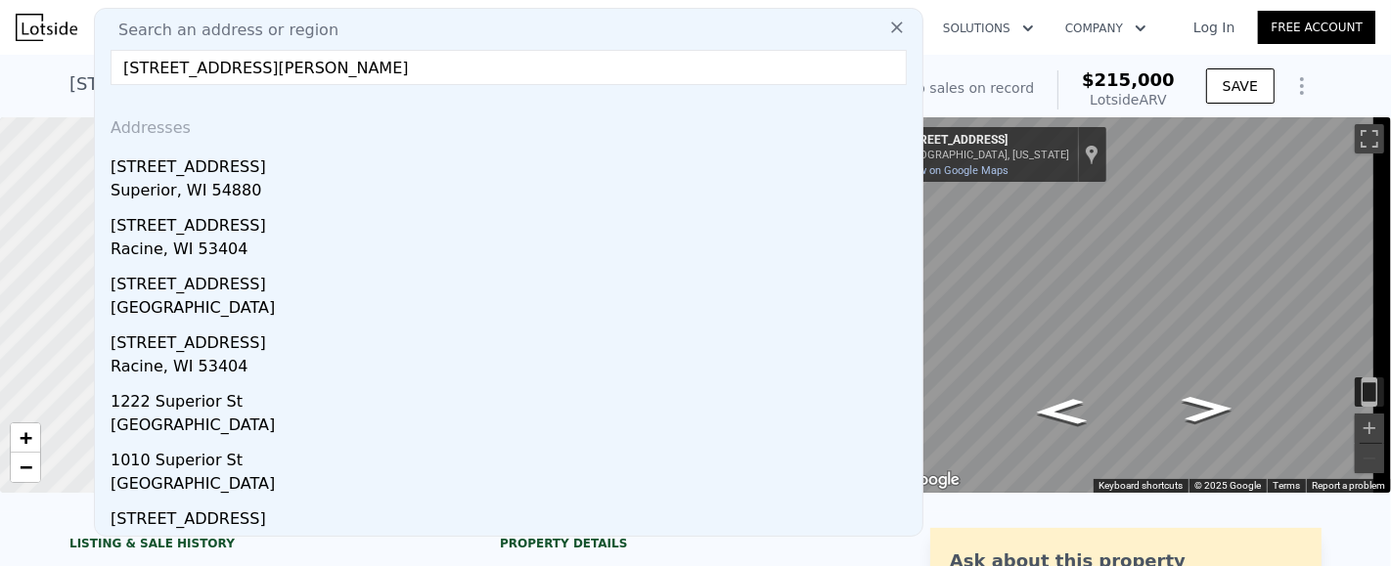
drag, startPoint x: 372, startPoint y: 70, endPoint x: 108, endPoint y: 79, distance: 264.3
click at [108, 79] on div "Search an address or region [STREET_ADDRESS][PERSON_NAME] Addresses [STREET_ADD…" at bounding box center [508, 272] width 829 height 529
type input "[STREET_ADDRESS][PERSON_NAME]"
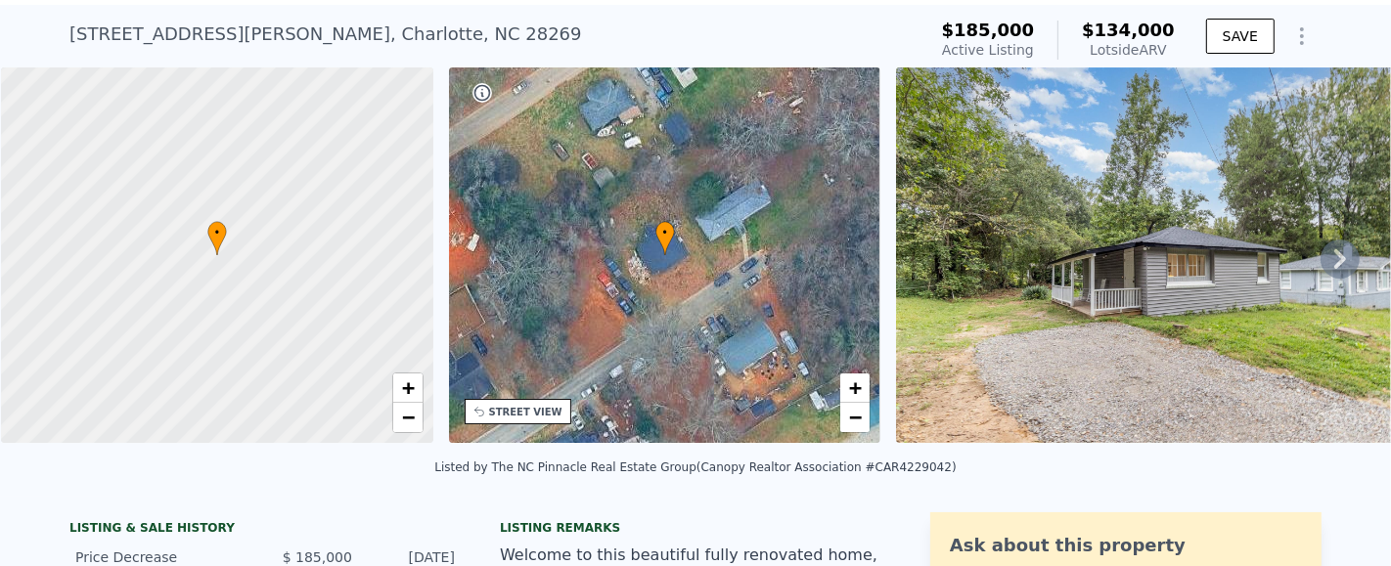
scroll to position [6, 0]
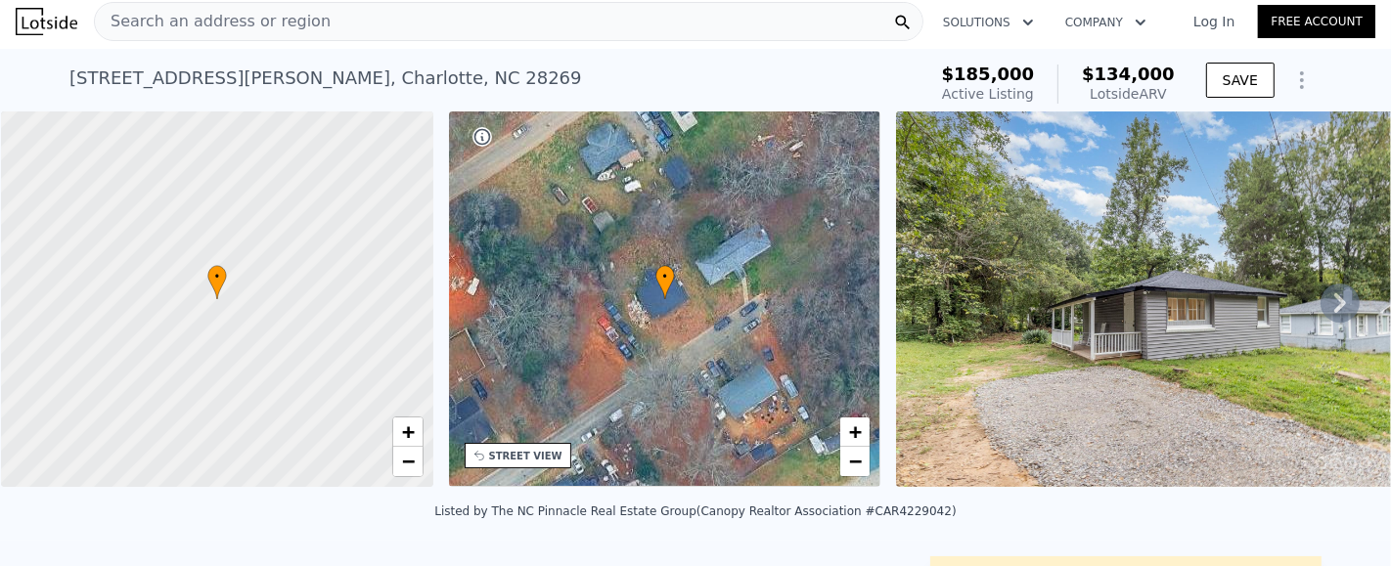
click at [1321, 310] on icon at bounding box center [1340, 303] width 39 height 39
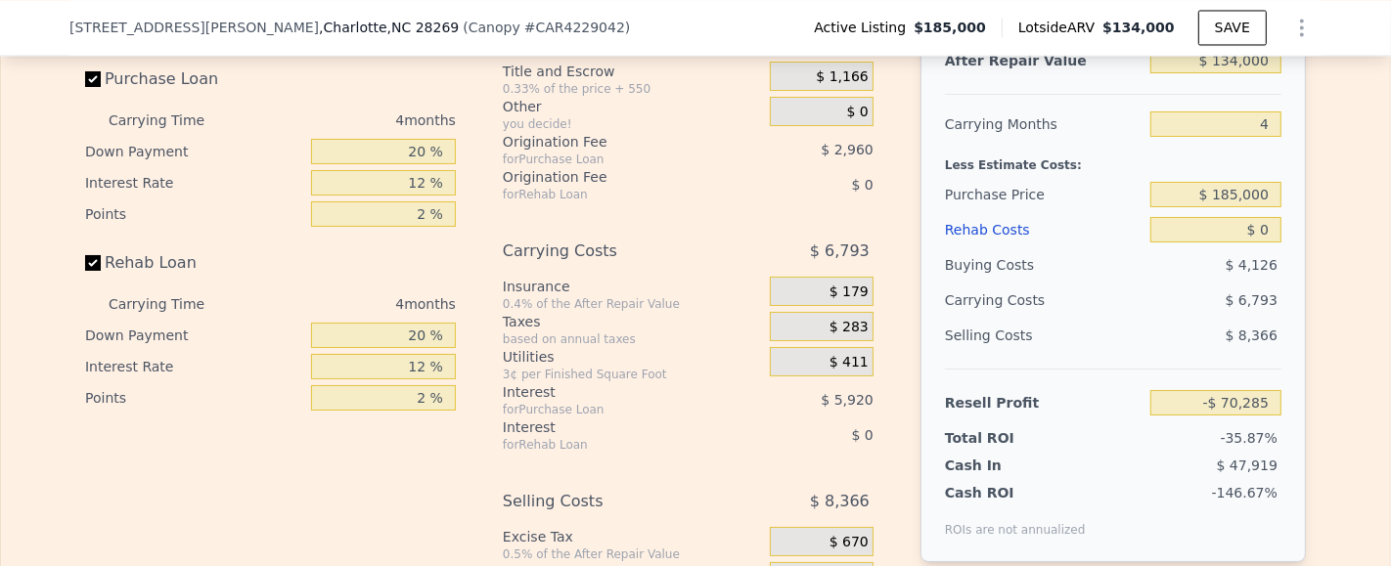
scroll to position [2897, 0]
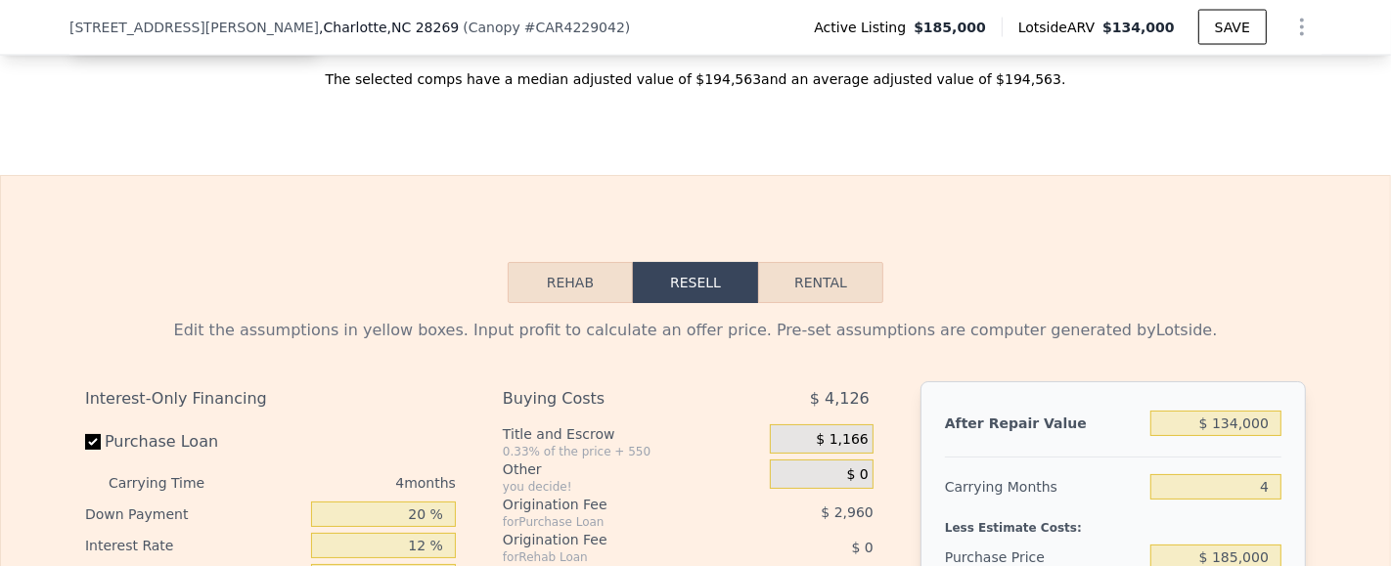
click at [561, 273] on button "Rehab" at bounding box center [570, 282] width 125 height 41
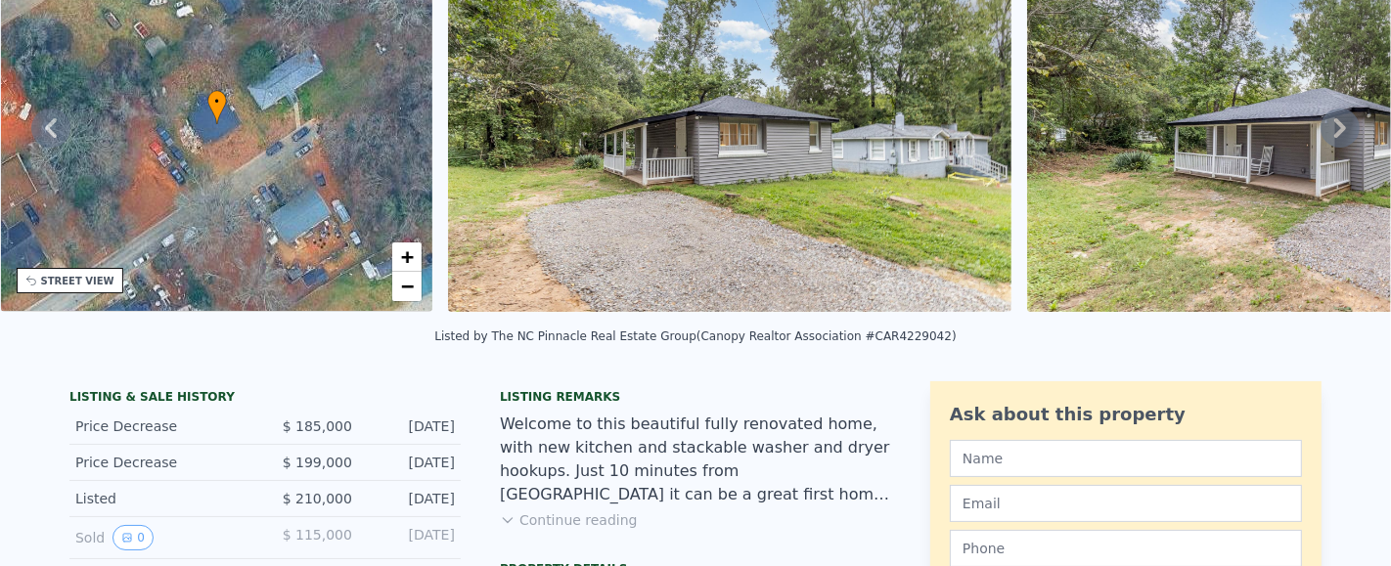
scroll to position [6, 0]
